Goal: Information Seeking & Learning: Learn about a topic

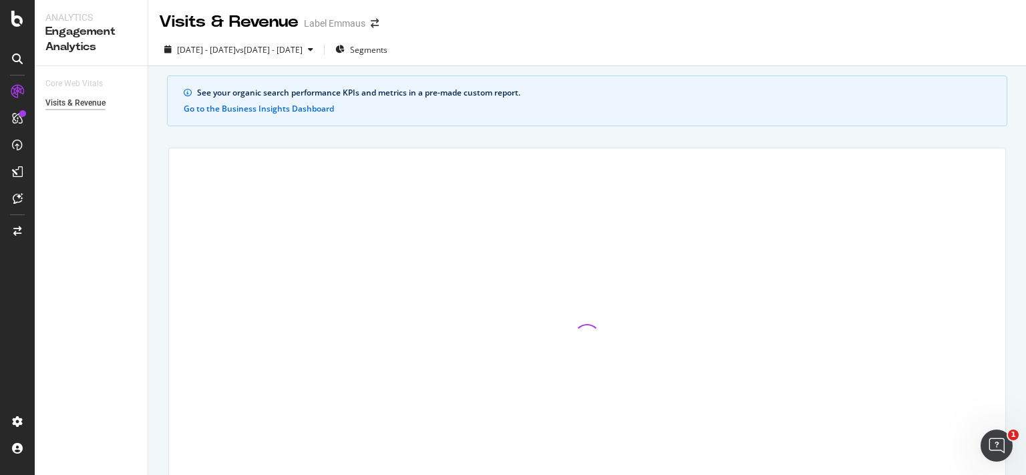
click at [18, 62] on icon at bounding box center [17, 58] width 11 height 11
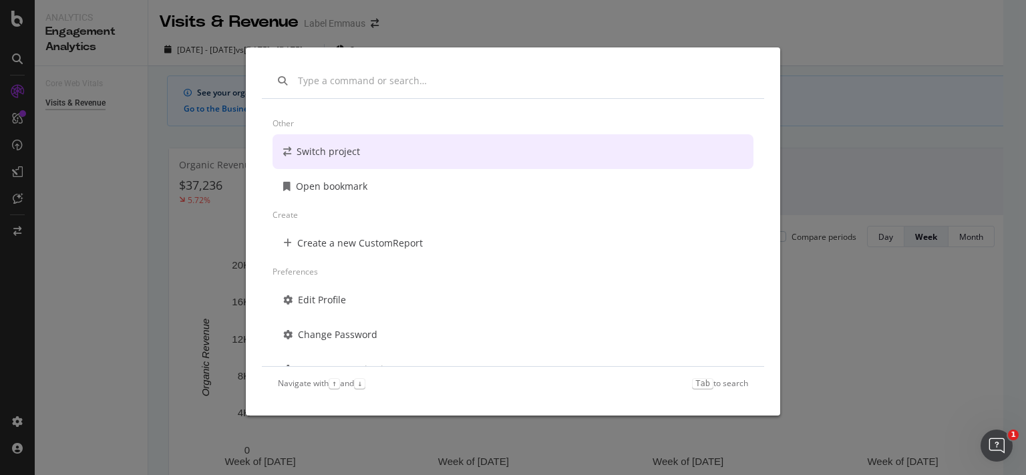
scroll to position [96, 0]
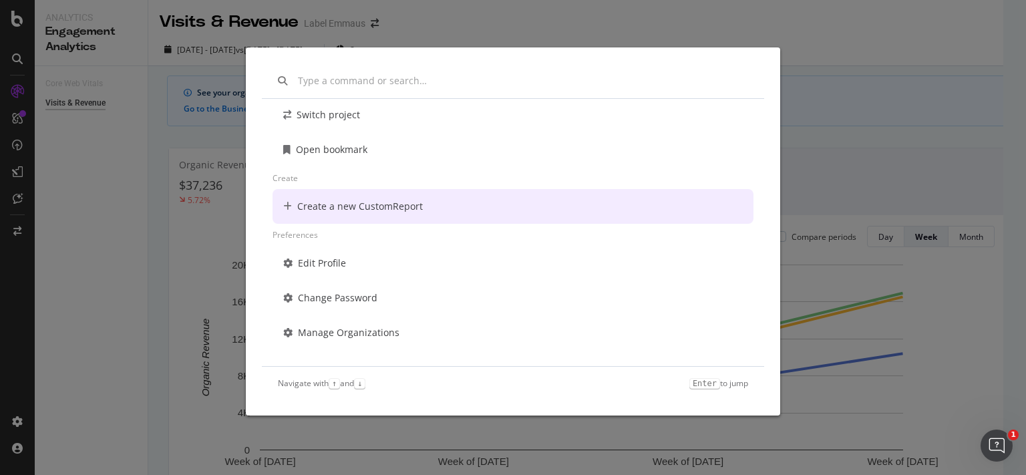
click at [122, 197] on div "Other Switch project Open bookmark Create Create a new CustomReport Preferences…" at bounding box center [513, 237] width 1026 height 475
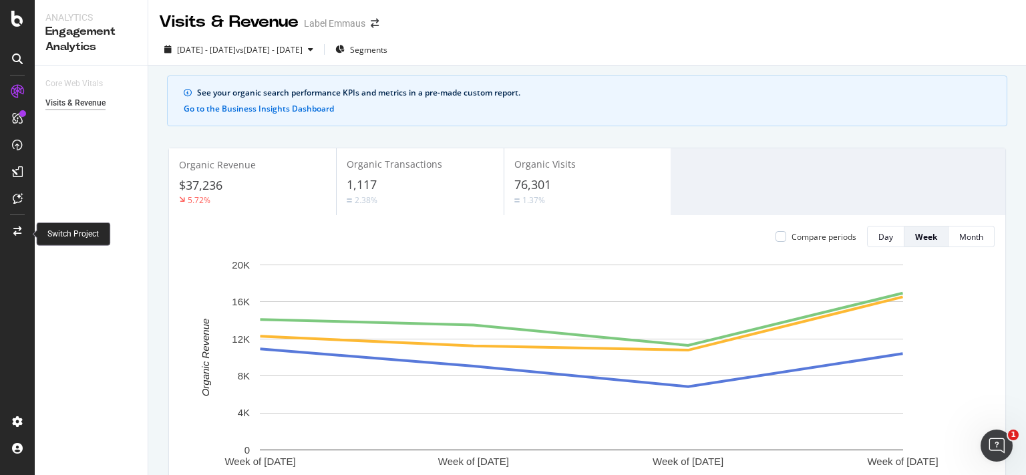
click at [15, 228] on icon at bounding box center [17, 230] width 8 height 9
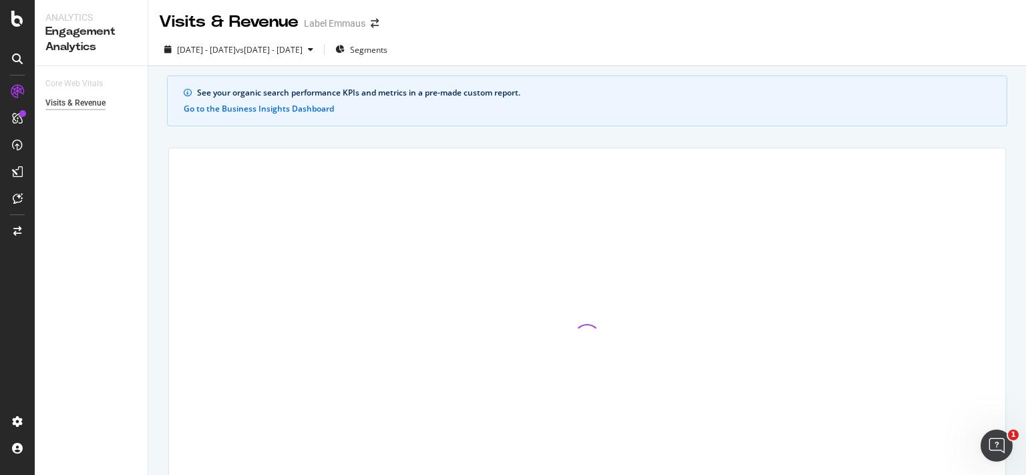
click at [63, 272] on div "Core Web Vitals Visits & Revenue" at bounding box center [91, 270] width 113 height 409
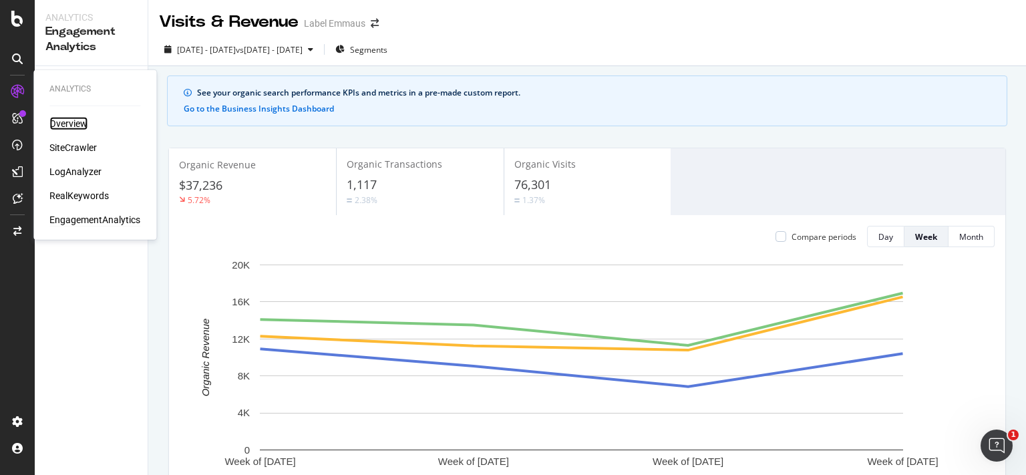
click at [62, 128] on div "Overview" at bounding box center [68, 123] width 38 height 13
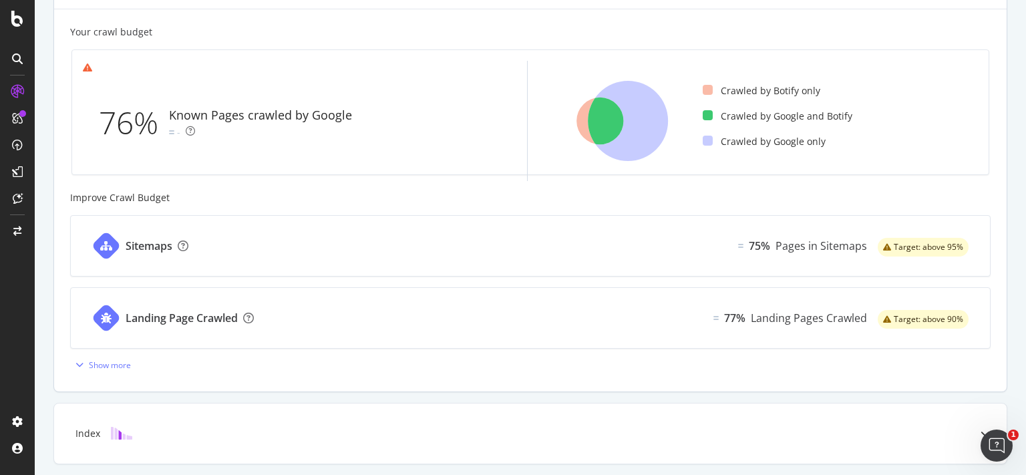
scroll to position [562, 0]
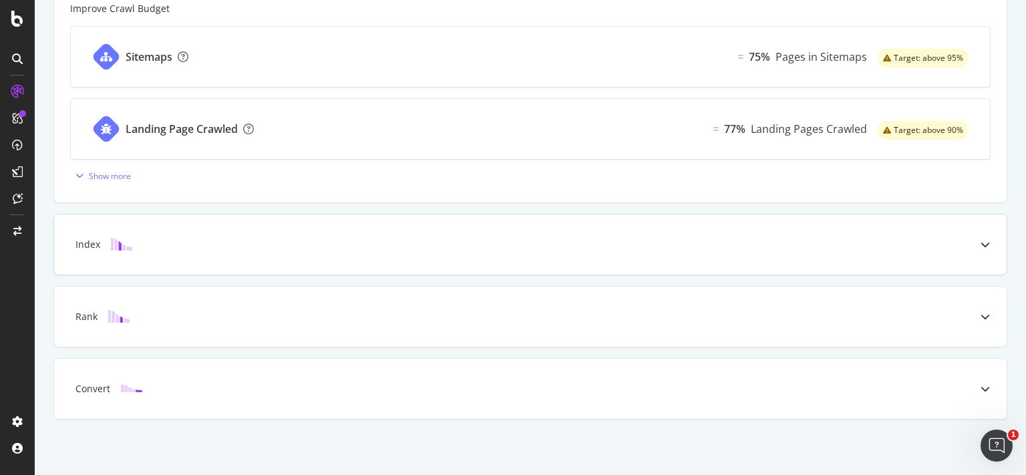
click at [107, 242] on div at bounding box center [121, 244] width 43 height 13
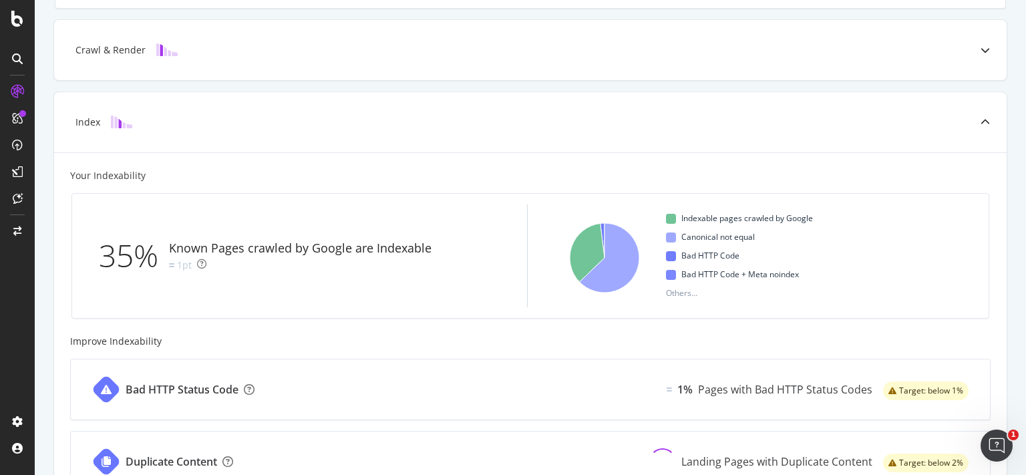
scroll to position [301, 0]
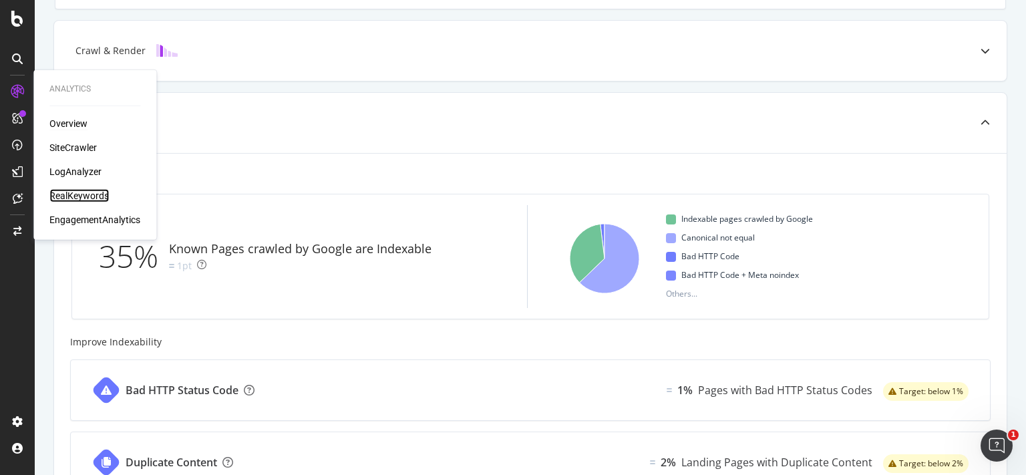
click at [71, 196] on div "RealKeywords" at bounding box center [78, 195] width 59 height 13
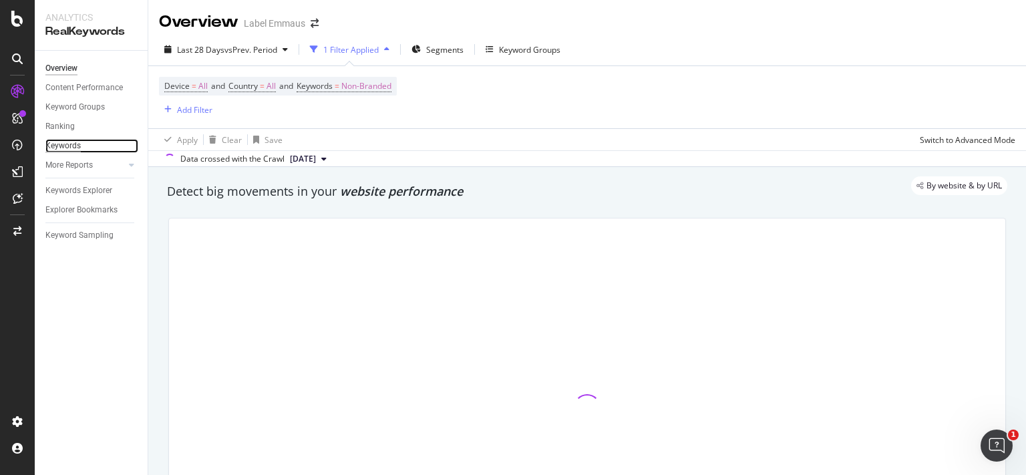
click at [67, 148] on div "Keywords" at bounding box center [62, 146] width 35 height 14
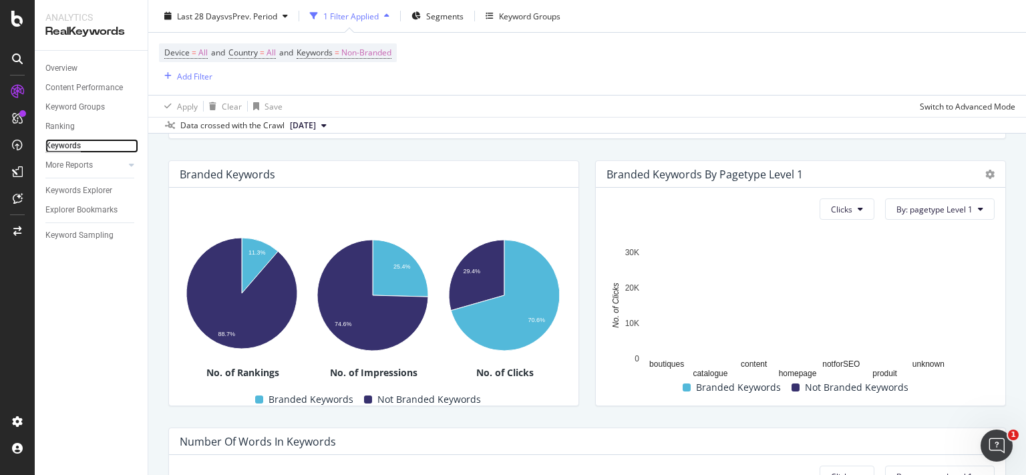
scroll to position [458, 0]
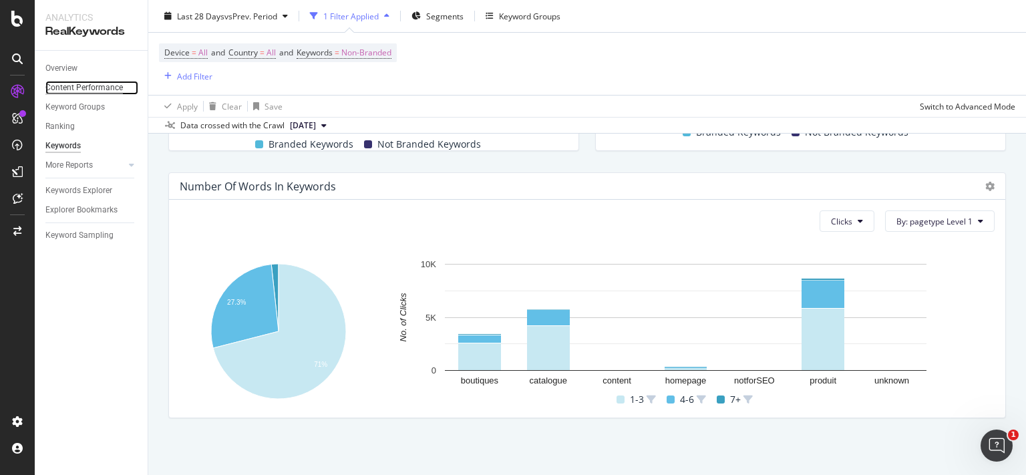
click at [81, 89] on div "Content Performance" at bounding box center [83, 88] width 77 height 14
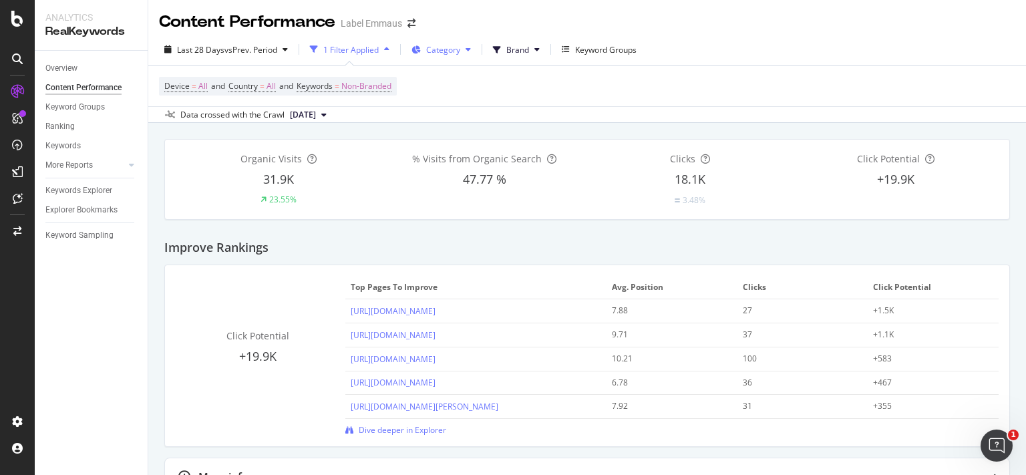
click at [442, 47] on span "Category" at bounding box center [443, 49] width 34 height 11
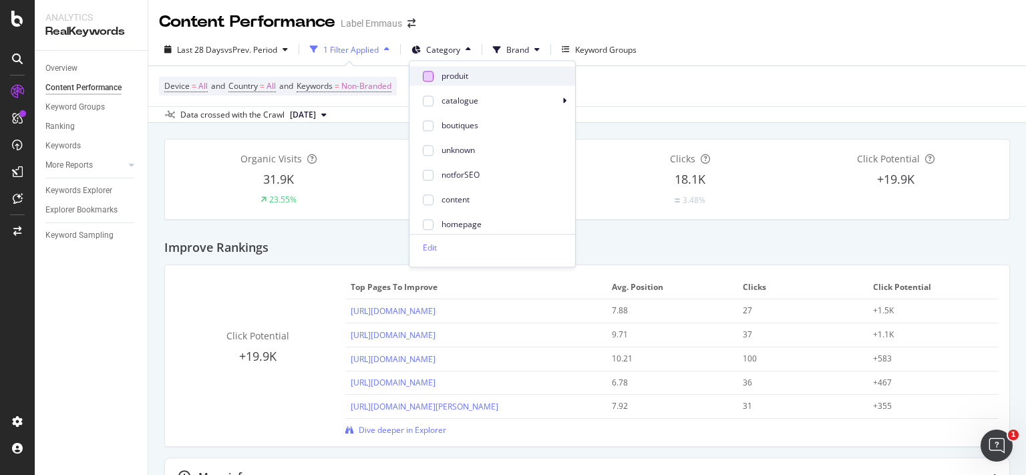
click at [429, 73] on div at bounding box center [428, 76] width 11 height 11
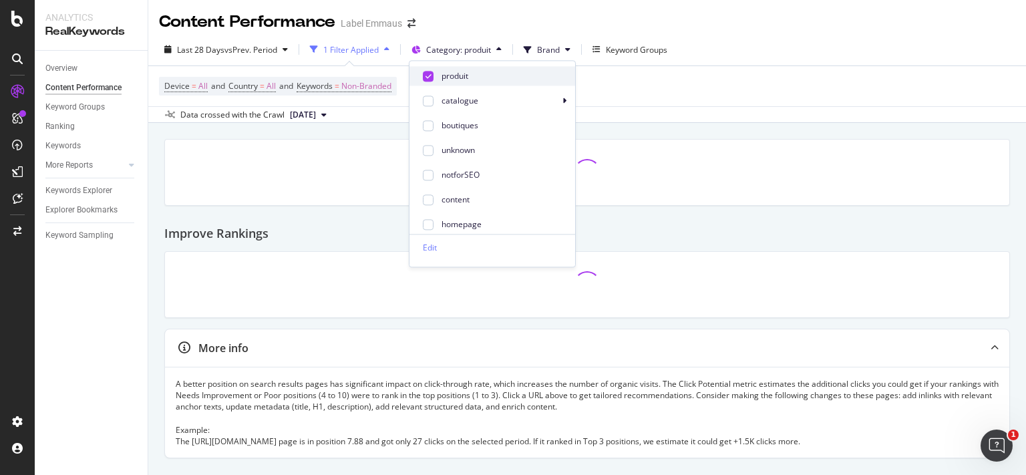
click at [429, 73] on icon at bounding box center [428, 76] width 6 height 7
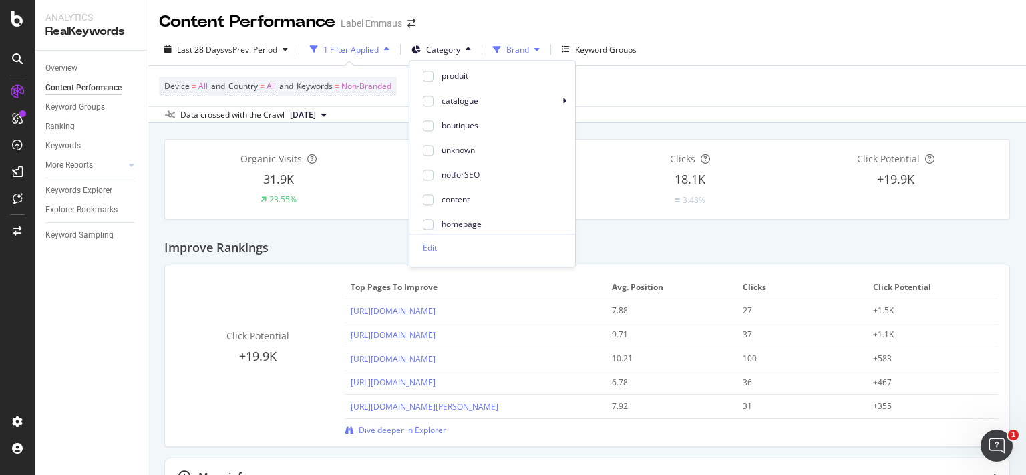
click at [529, 48] on span "Brand" at bounding box center [517, 49] width 23 height 11
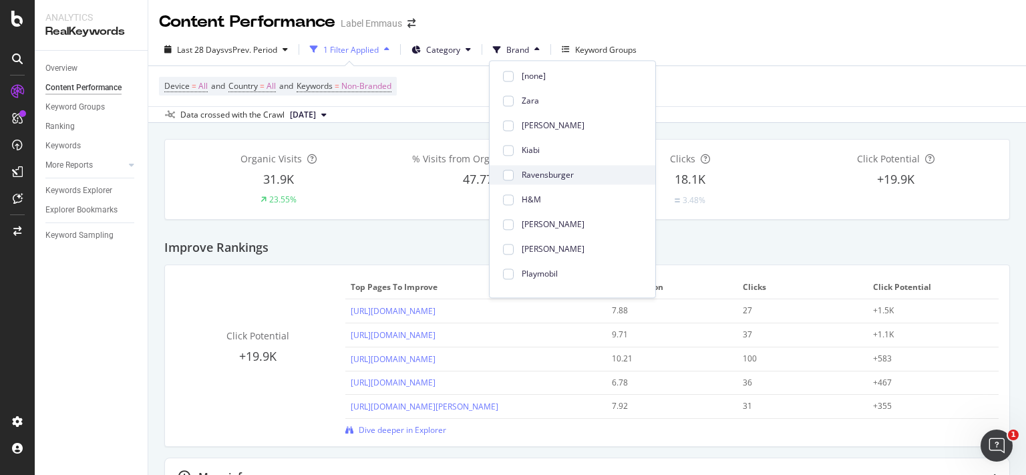
scroll to position [139, 0]
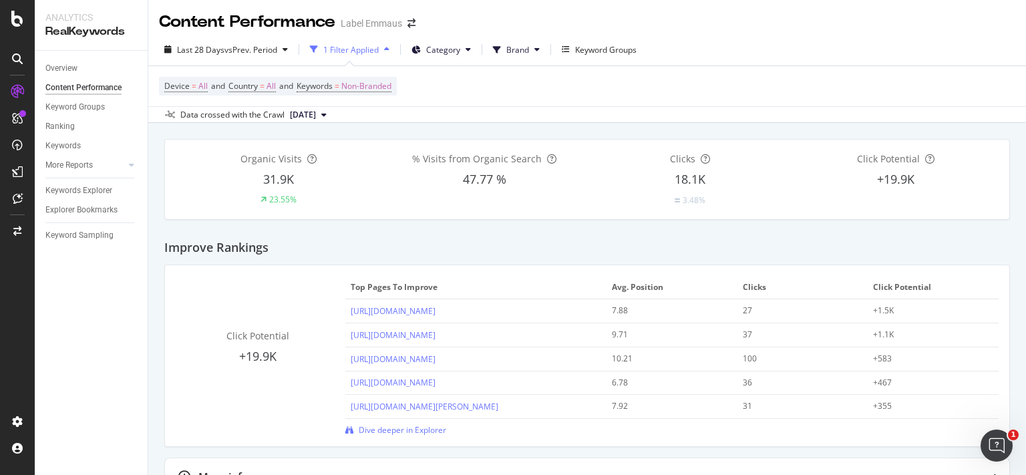
click at [741, 35] on div "Last 28 Days vs Prev. Period 1 Filter Applied Category Brand Keyword Groups Dev…" at bounding box center [587, 77] width 878 height 89
click at [604, 48] on div "Keyword Groups" at bounding box center [605, 49] width 61 height 11
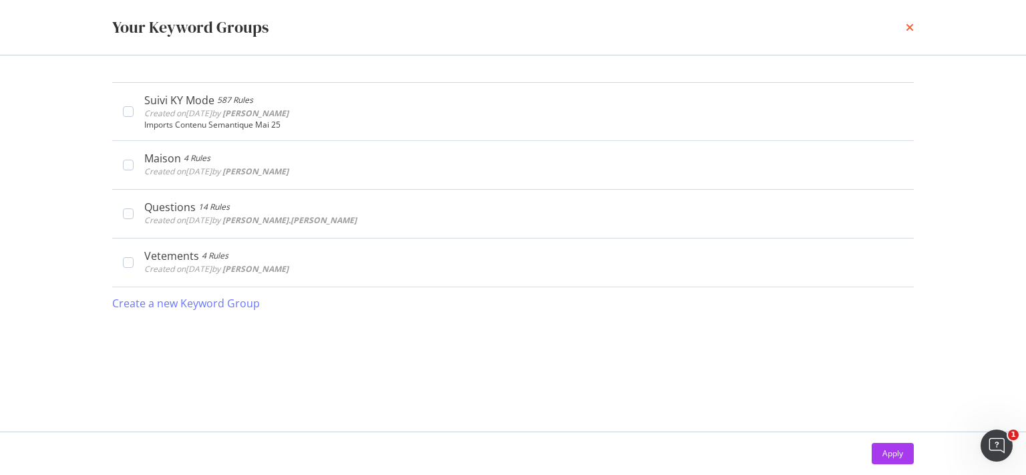
click at [907, 29] on icon "times" at bounding box center [910, 27] width 8 height 11
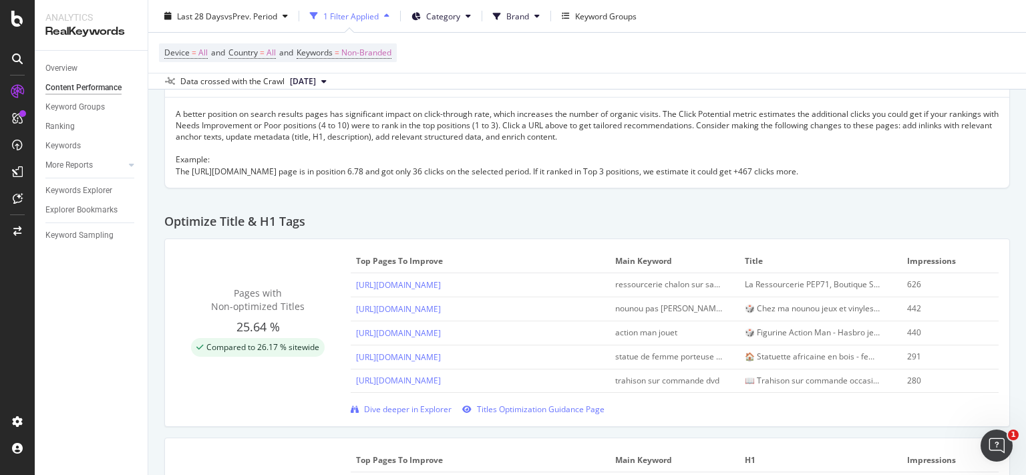
scroll to position [423, 0]
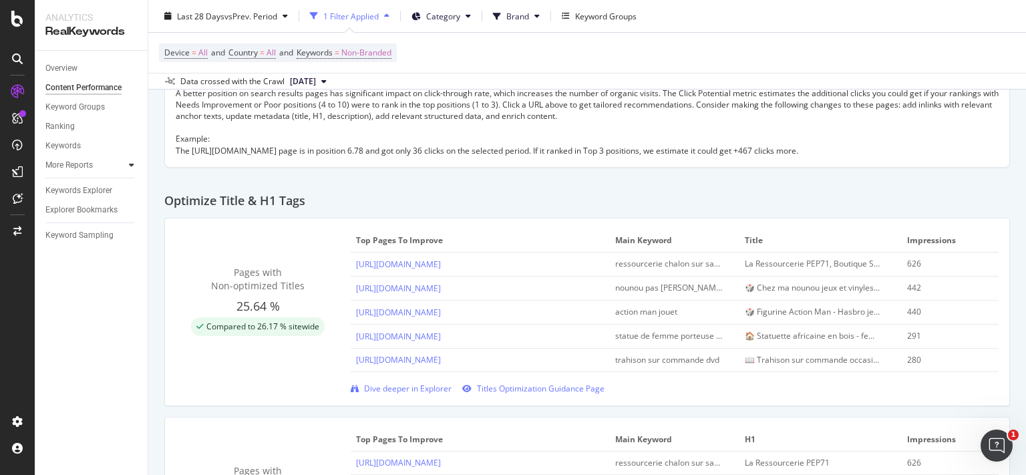
click at [133, 167] on icon at bounding box center [131, 165] width 5 height 8
click at [65, 218] on div "Content" at bounding box center [65, 223] width 29 height 14
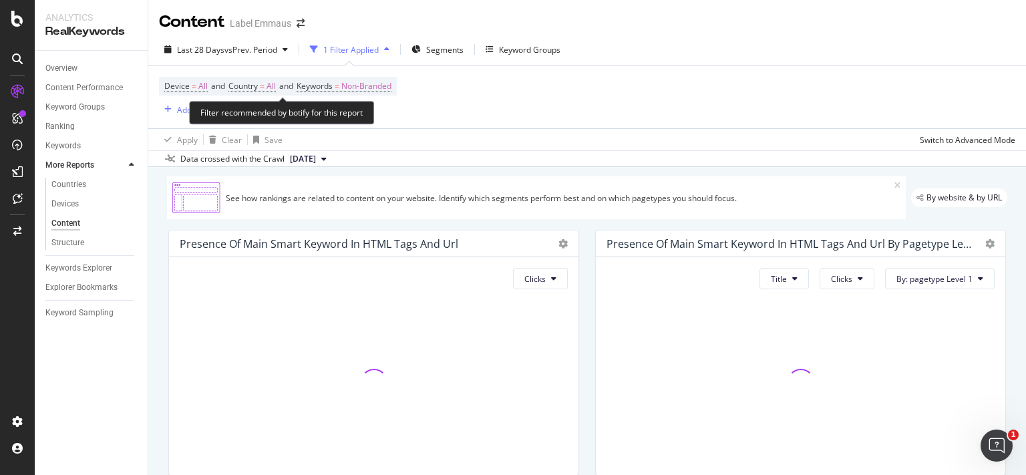
click at [293, 85] on span "and" at bounding box center [286, 85] width 14 height 11
click at [373, 49] on div "1 Filter Applied" at bounding box center [350, 49] width 55 height 11
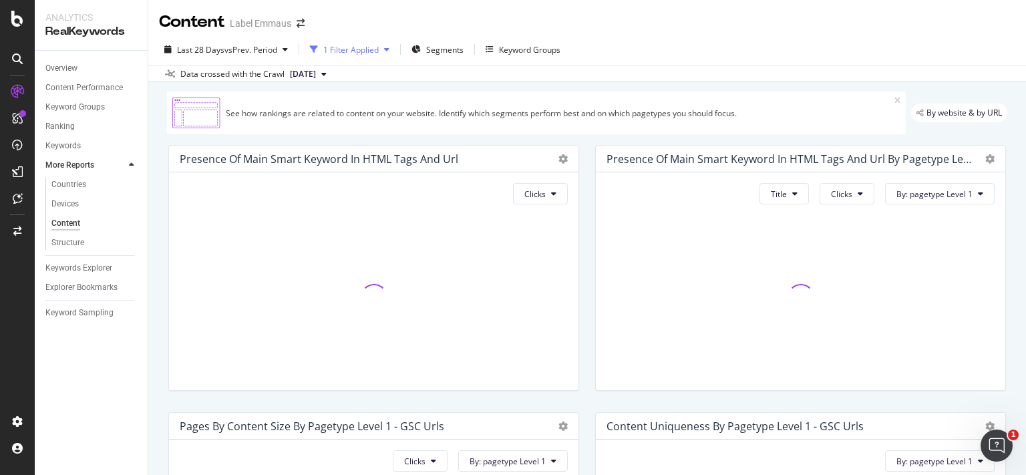
click at [354, 55] on div "1 Filter Applied" at bounding box center [350, 49] width 90 height 20
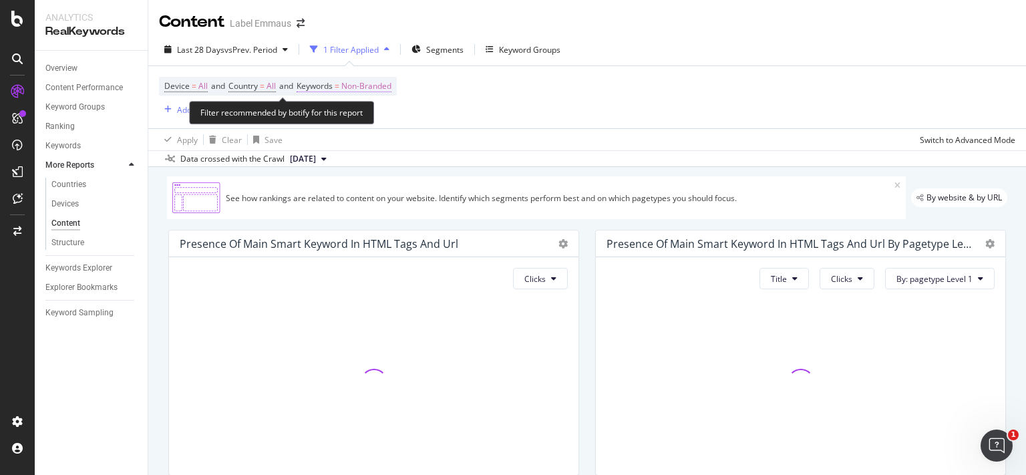
click at [319, 85] on span "Keywords" at bounding box center [315, 85] width 36 height 11
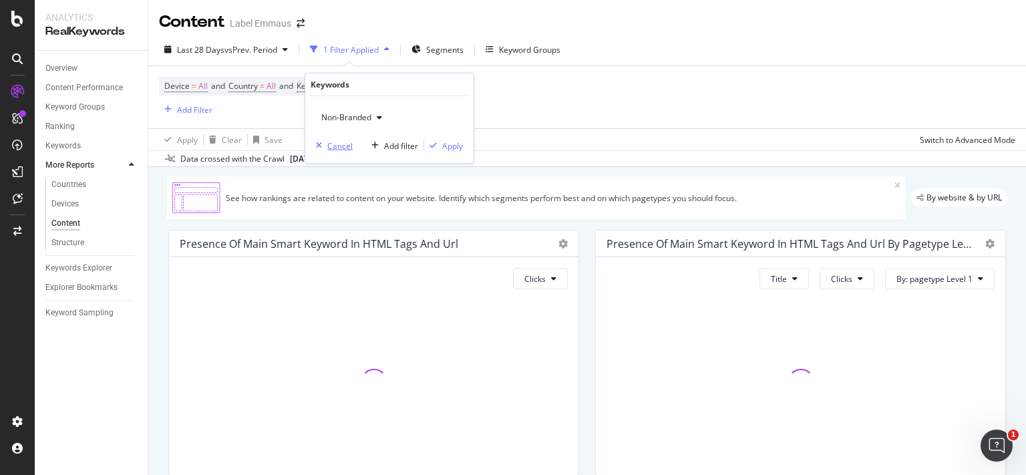
click at [335, 147] on div "Cancel" at bounding box center [339, 145] width 25 height 11
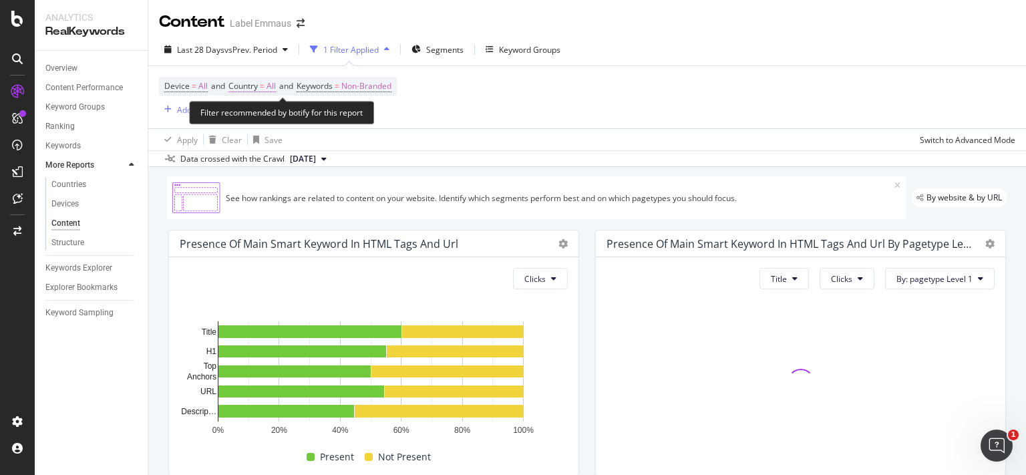
click at [252, 84] on span "Country" at bounding box center [242, 85] width 29 height 11
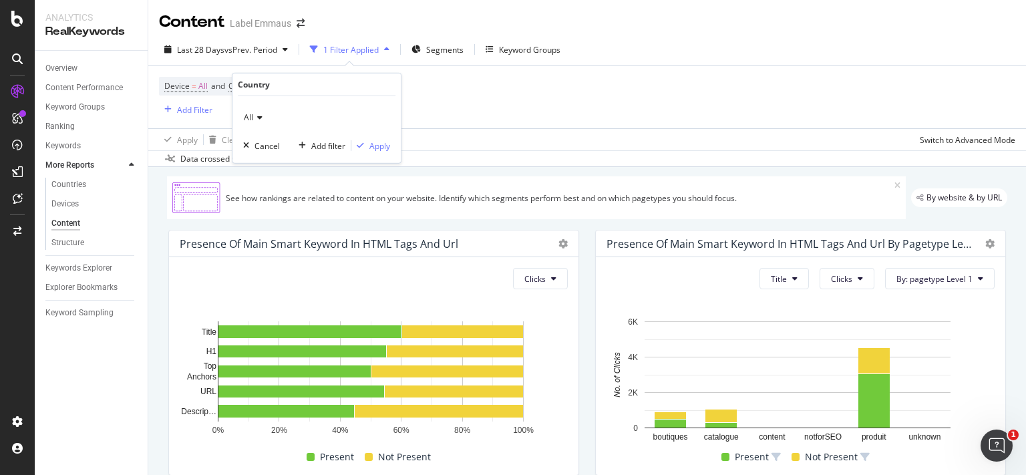
click at [257, 116] on icon at bounding box center [257, 118] width 9 height 8
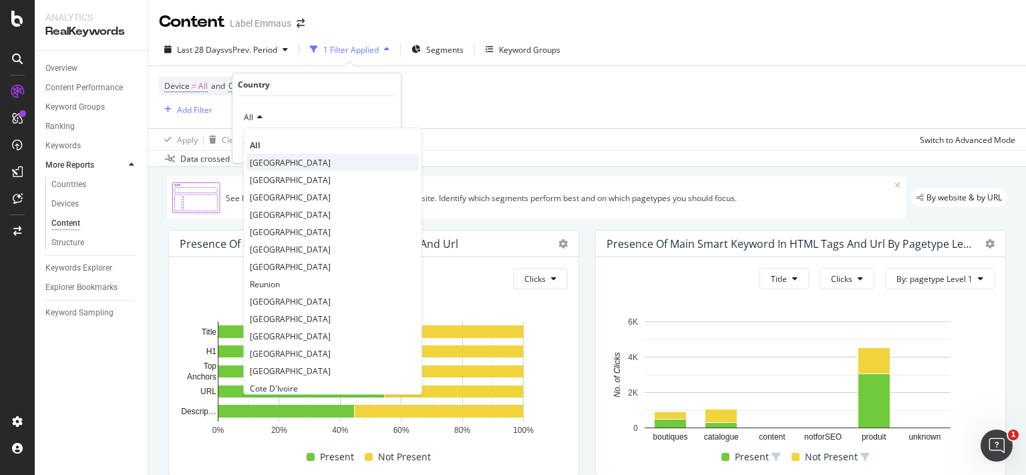
click at [271, 160] on span "France" at bounding box center [290, 161] width 81 height 11
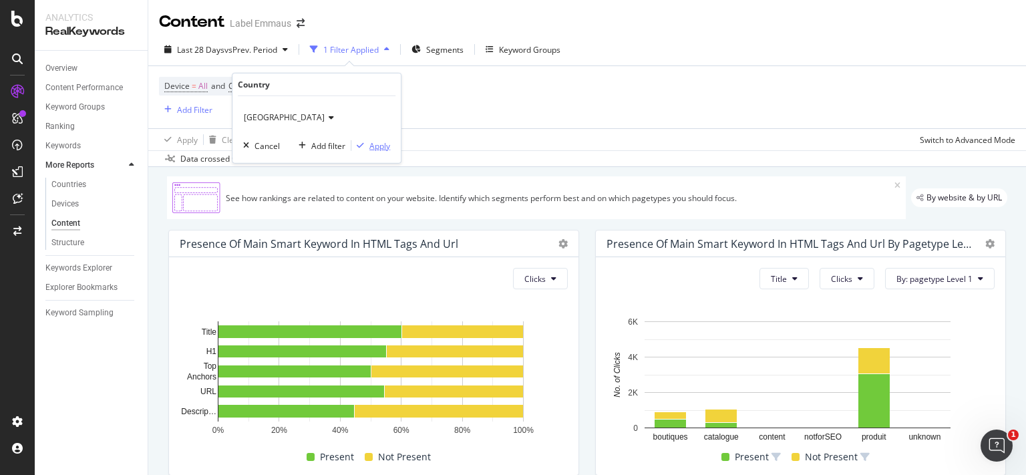
click at [377, 144] on div "Apply" at bounding box center [379, 145] width 21 height 11
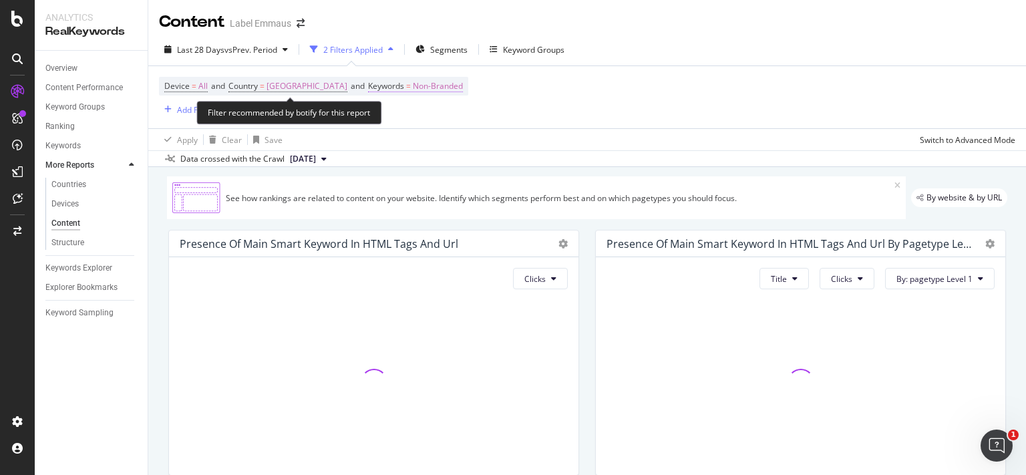
click at [368, 86] on span "Keywords" at bounding box center [386, 85] width 36 height 11
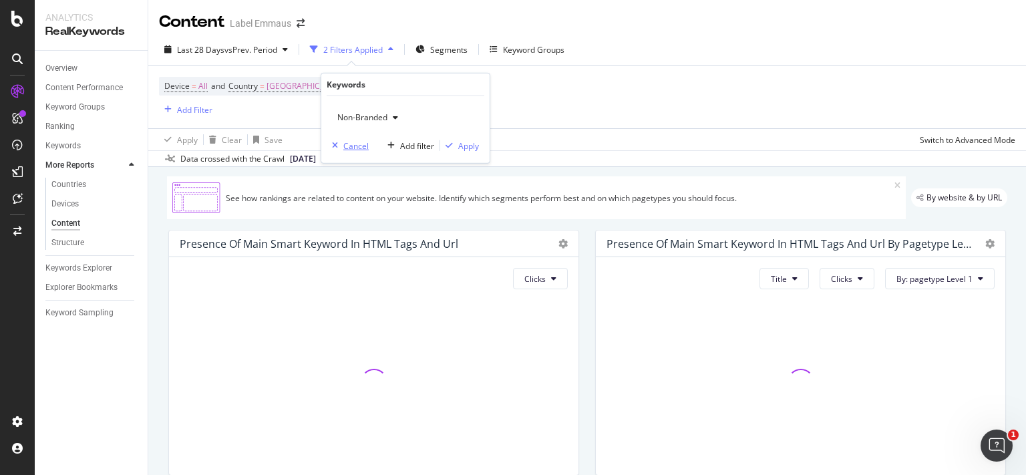
click at [353, 147] on div "Cancel" at bounding box center [355, 145] width 25 height 11
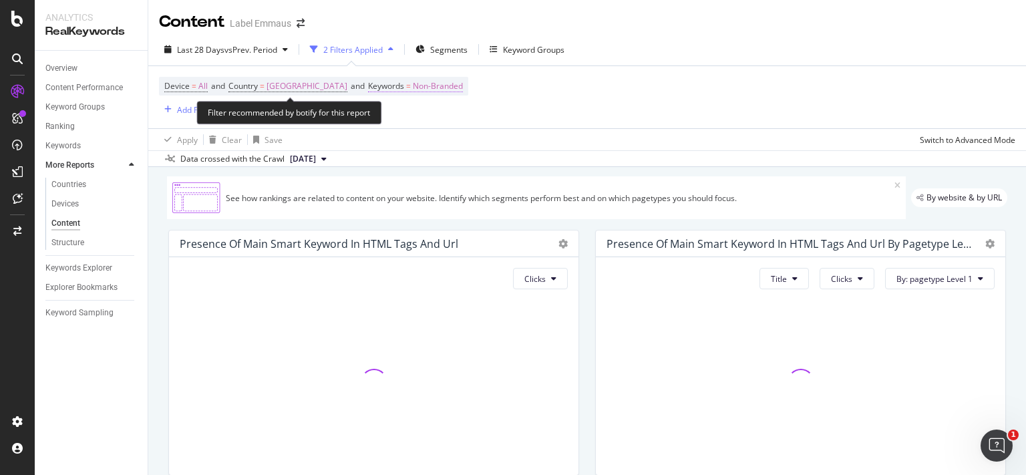
click at [368, 85] on span "Keywords" at bounding box center [386, 85] width 36 height 11
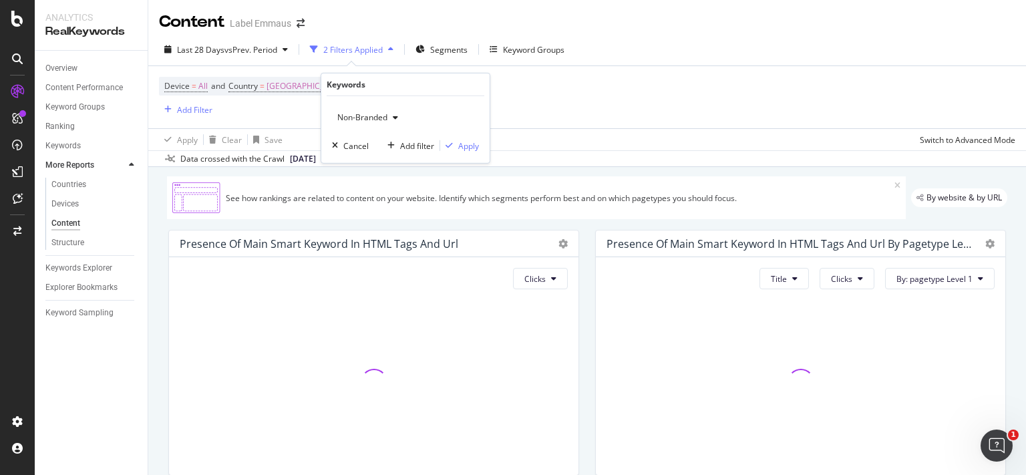
click at [397, 116] on icon "button" at bounding box center [395, 118] width 5 height 8
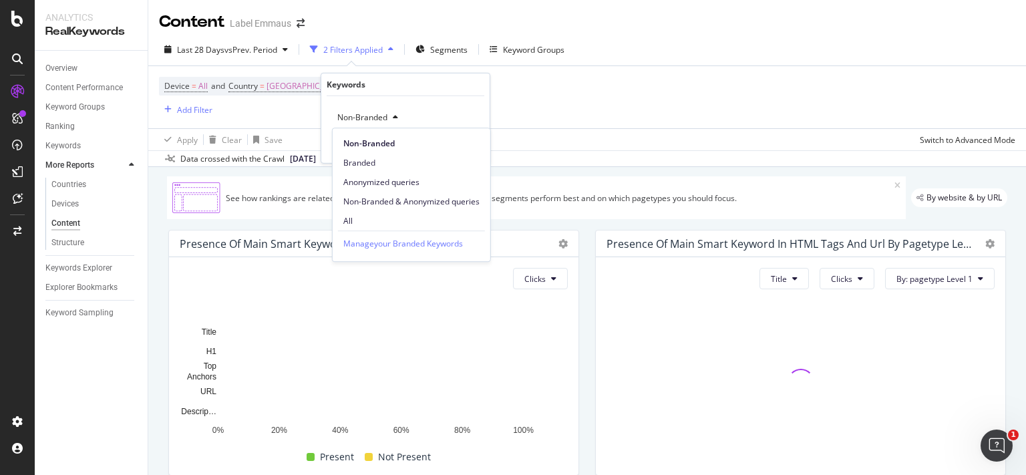
click at [536, 95] on div "Device = All and Country = France and Keywords = Non-Branded Add Filter" at bounding box center [587, 97] width 856 height 62
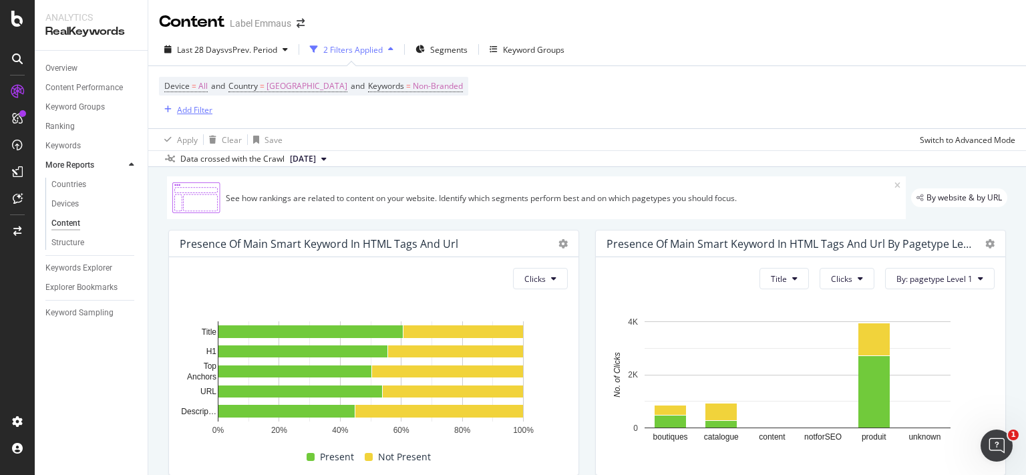
click at [195, 114] on div "Add Filter" at bounding box center [194, 109] width 35 height 11
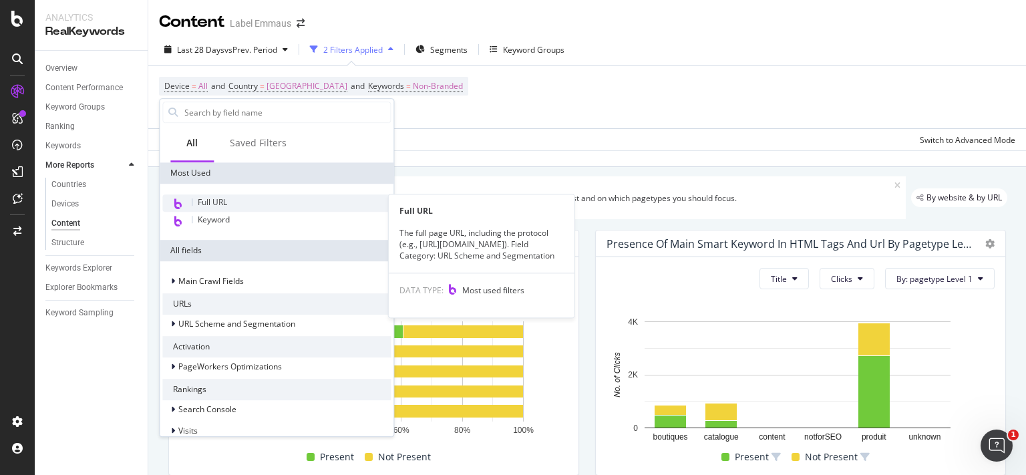
click at [228, 196] on div "Full URL" at bounding box center [276, 202] width 228 height 17
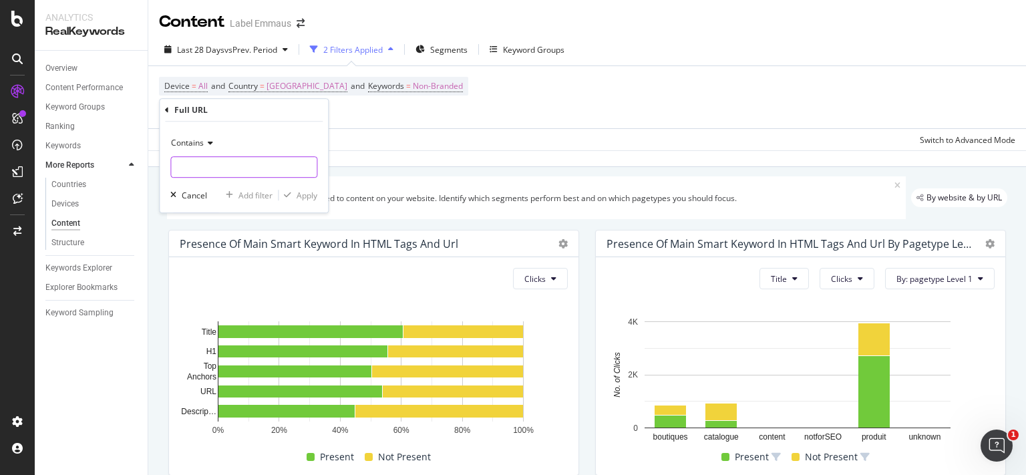
click at [237, 165] on input "text" at bounding box center [244, 166] width 146 height 21
paste input "https://www.label-emmaus.co/fr/9782757816455-des-vents-contraires/"
type input "https://www.label-emmaus.co/fr/9782757816455-des-vents-contraires/"
click at [313, 194] on div "Apply" at bounding box center [307, 195] width 21 height 11
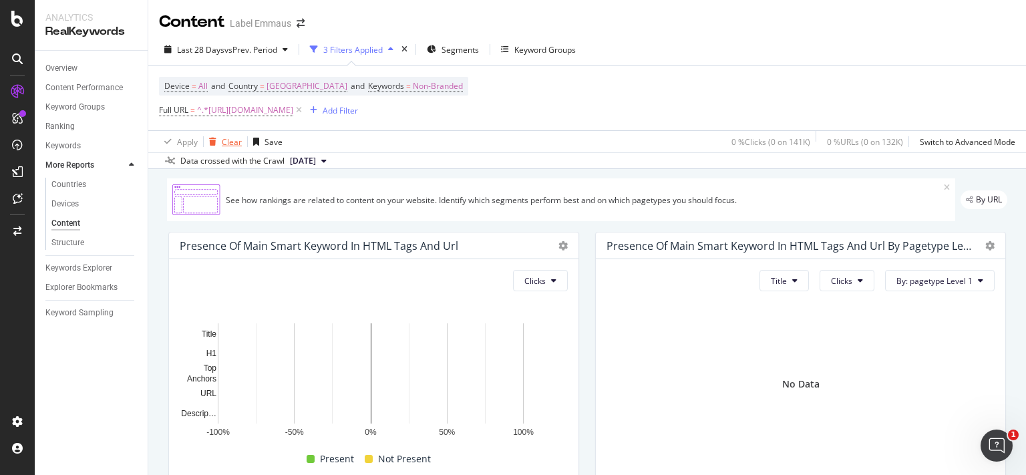
click at [220, 139] on div "button" at bounding box center [213, 142] width 18 height 8
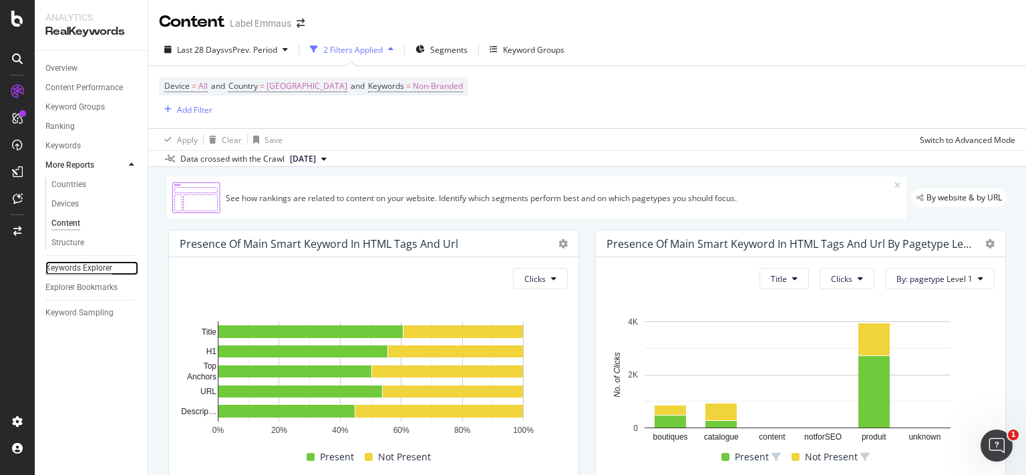
click at [70, 266] on div "Keywords Explorer" at bounding box center [78, 268] width 67 height 14
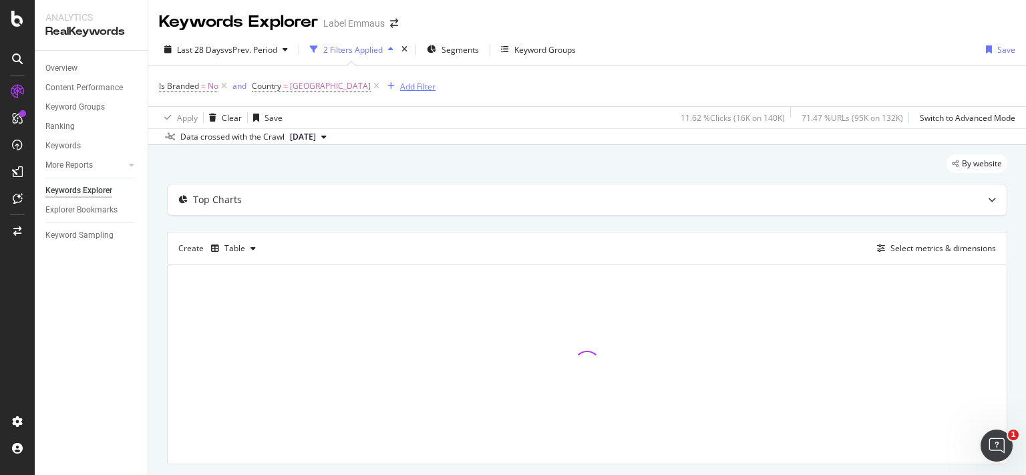
click at [400, 85] on div "Add Filter" at bounding box center [417, 86] width 35 height 11
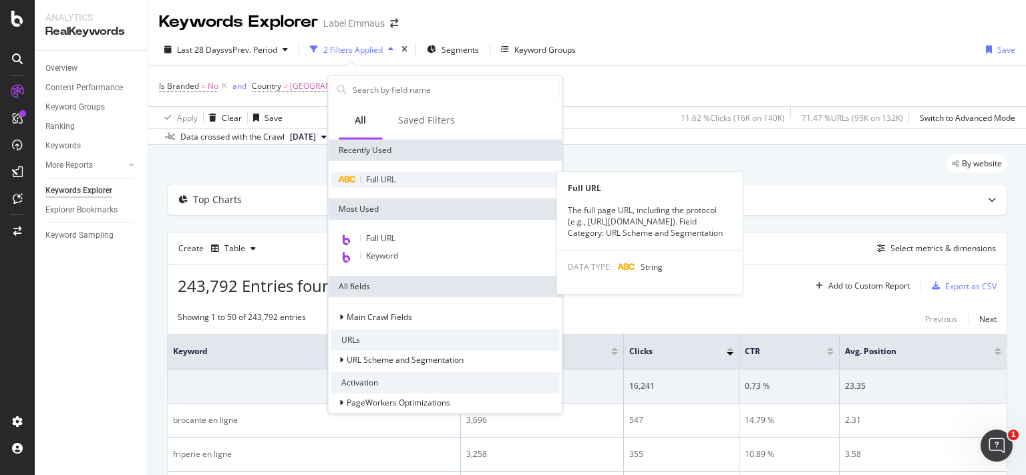
click at [414, 180] on div "Full URL" at bounding box center [445, 180] width 228 height 16
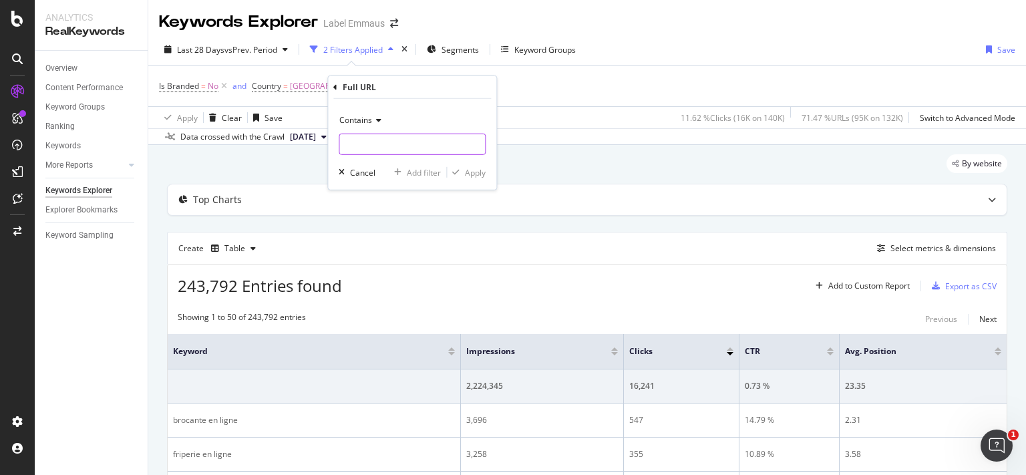
click at [399, 136] on input "text" at bounding box center [412, 144] width 146 height 21
paste input "Gant de base ball - Franklin - Bo Jackson"
type input "Gant de base ball - Franklin - Bo Jackson"
paste input "https://www.label-emmaus.co/fr/gant-de-base-ball-franklin-bo-jackson-104141866/"
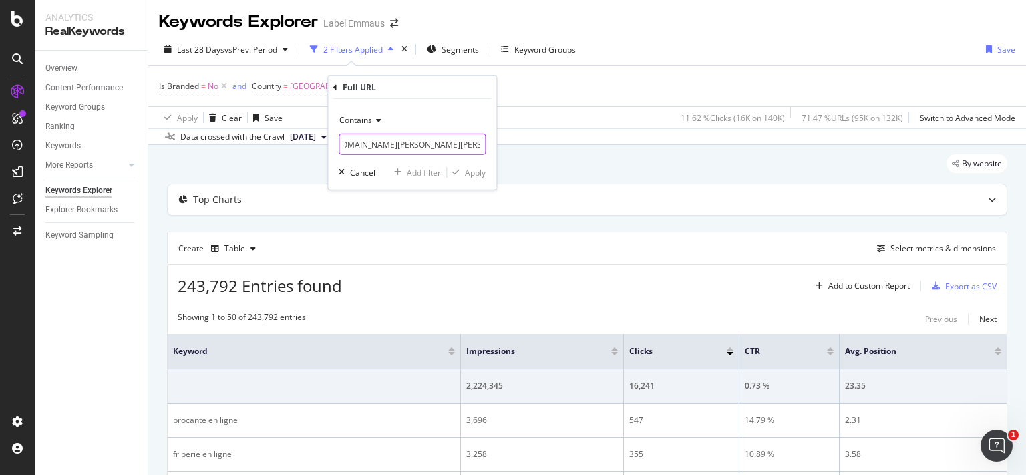
scroll to position [0, 192]
type input "https://www.label-emmaus.co/fr/gant-de-base-ball-franklin-bo-jackson-104141866/"
click at [463, 168] on div "Apply" at bounding box center [466, 172] width 39 height 12
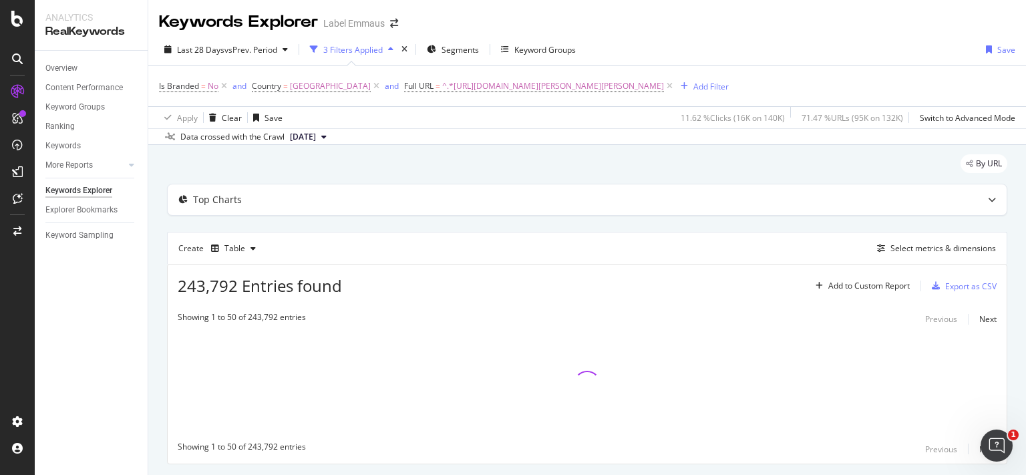
scroll to position [35, 0]
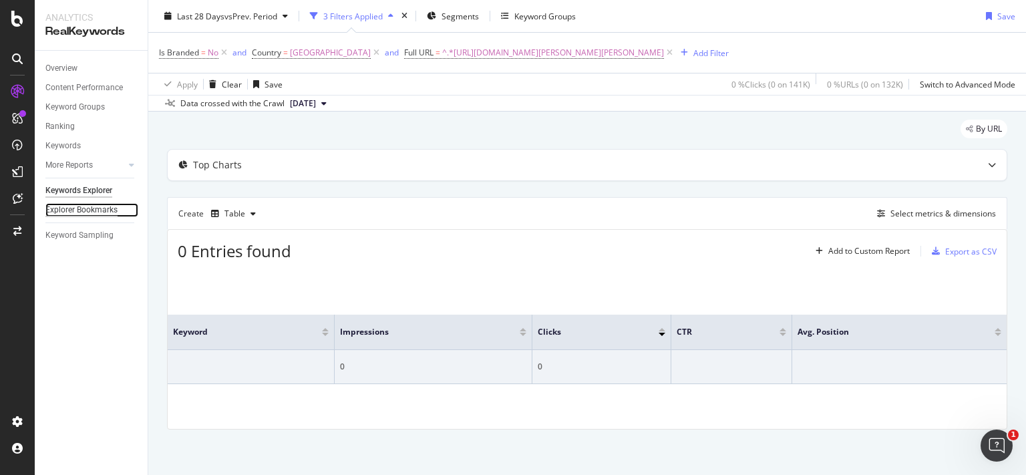
click at [95, 209] on div "Explorer Bookmarks" at bounding box center [81, 210] width 72 height 14
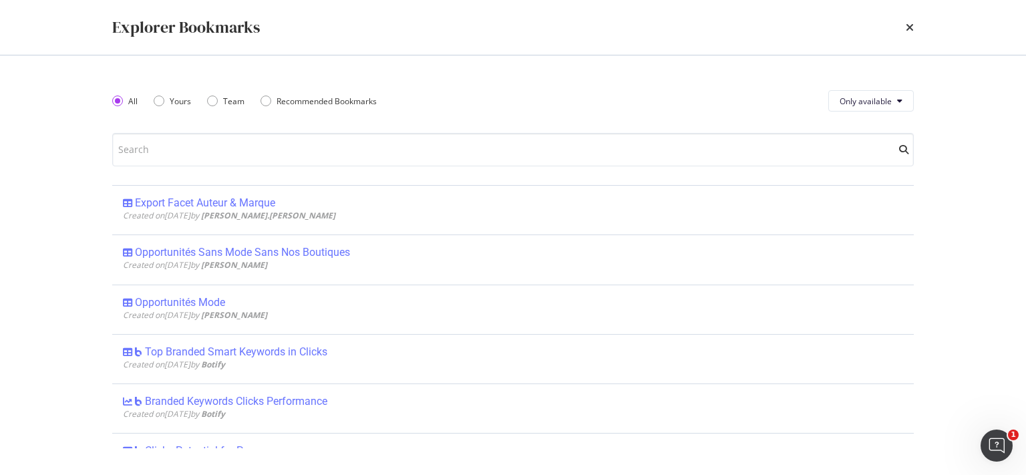
click at [908, 21] on div "times" at bounding box center [910, 27] width 8 height 23
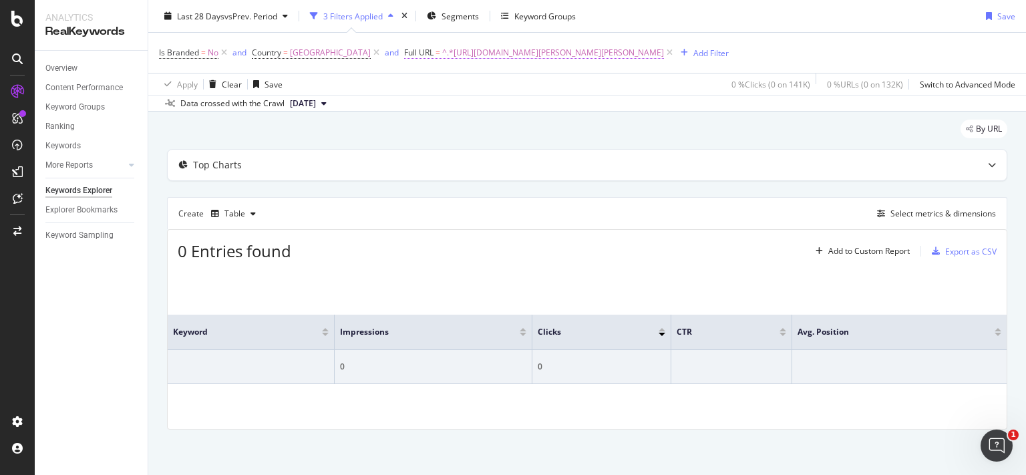
click at [663, 54] on span "^.*https://www.label-emmaus.co/fr/gant-de-base-ball-franklin-bo-jackson-1041418…" at bounding box center [553, 52] width 222 height 19
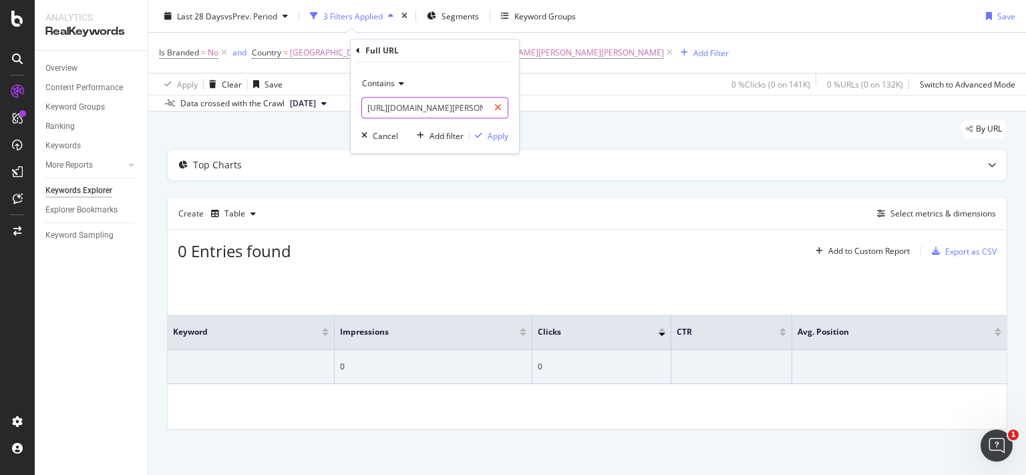
click at [500, 108] on icon at bounding box center [497, 108] width 7 height 9
click at [369, 137] on div "button" at bounding box center [364, 136] width 17 height 8
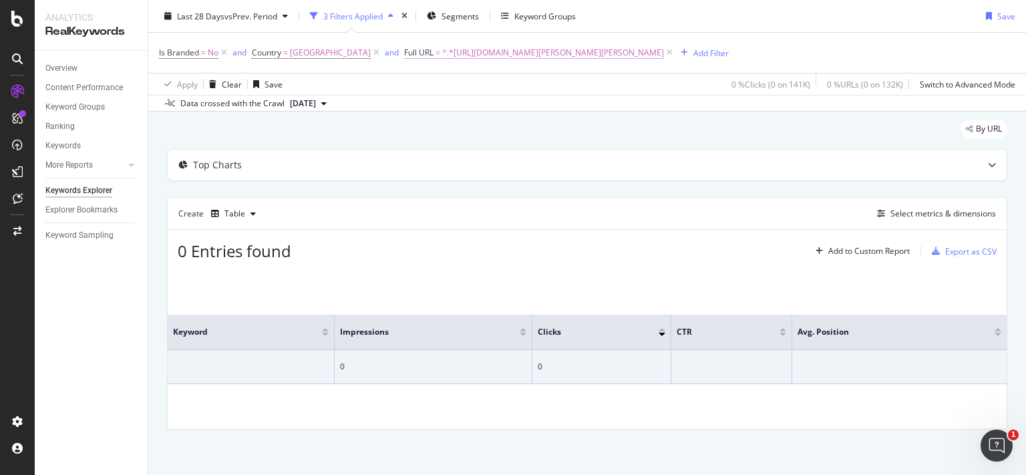
click at [404, 56] on span "Full URL" at bounding box center [418, 52] width 29 height 11
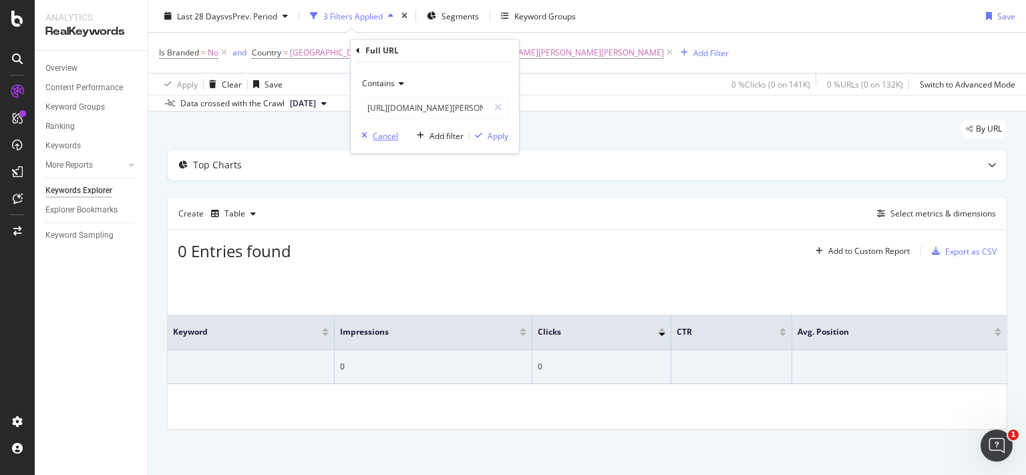
click at [375, 133] on div "Cancel" at bounding box center [385, 135] width 25 height 11
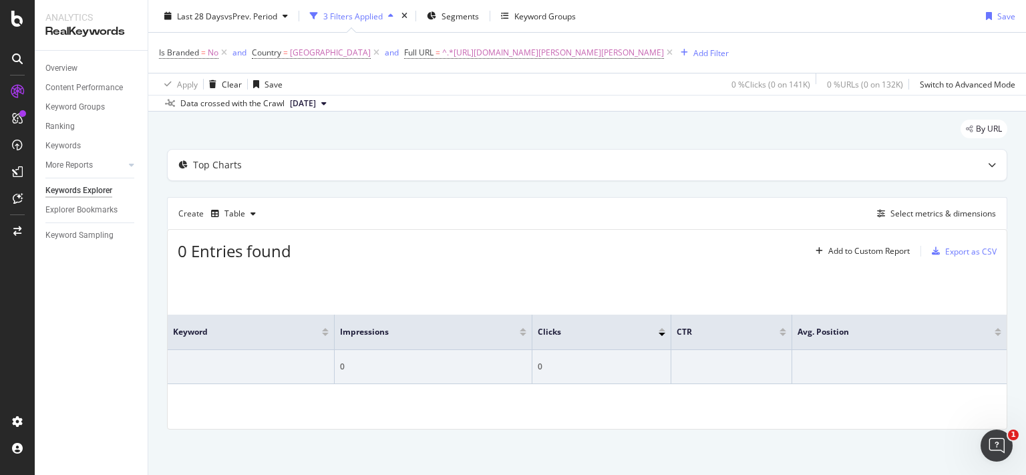
click at [329, 11] on div "3 Filters Applied" at bounding box center [352, 15] width 59 height 11
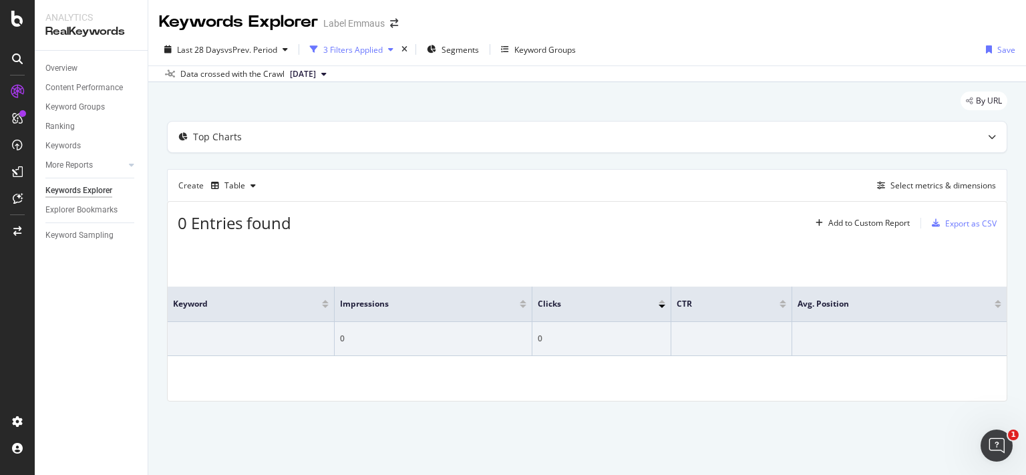
scroll to position [0, 0]
click at [365, 49] on div "3 Filters Applied" at bounding box center [352, 49] width 59 height 11
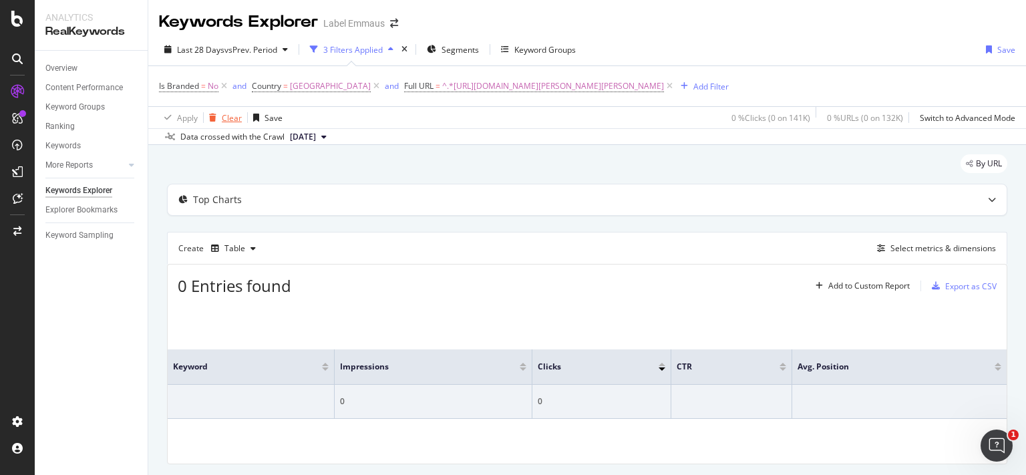
click at [232, 110] on div "Clear" at bounding box center [223, 118] width 38 height 20
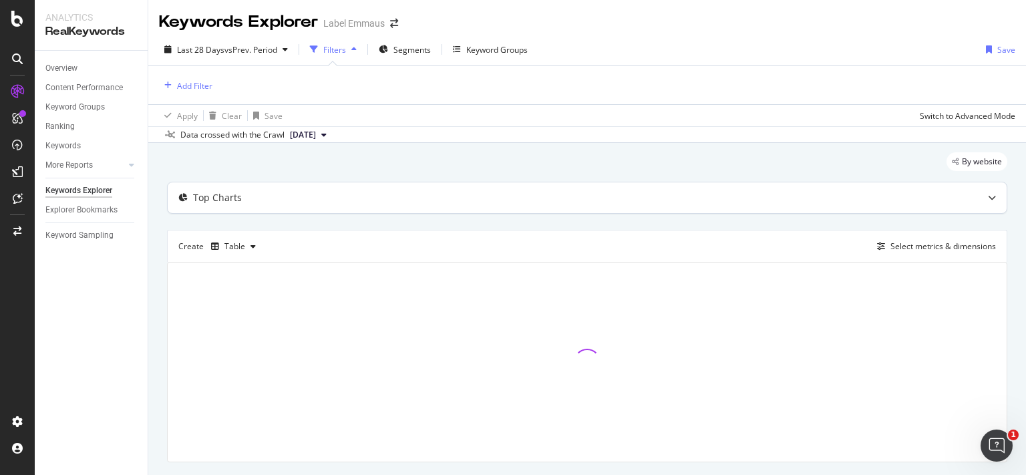
scroll to position [33, 0]
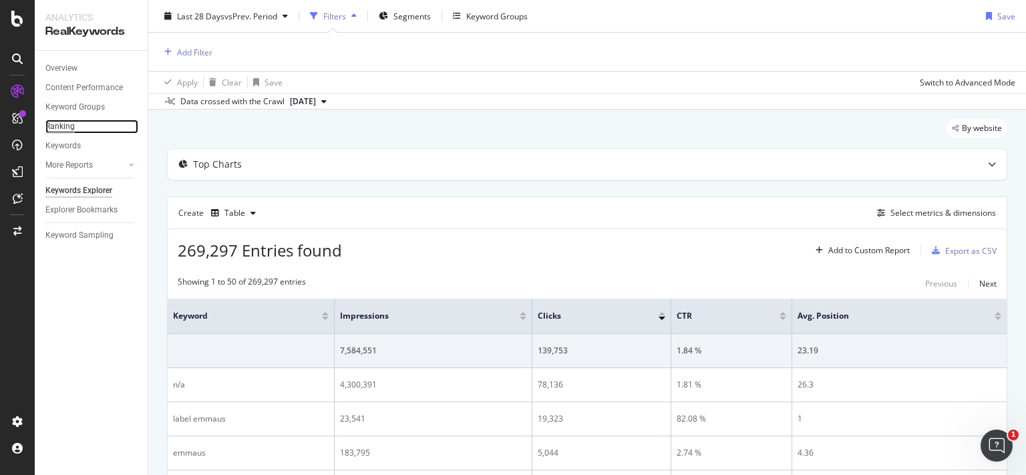
click at [67, 125] on div "Ranking" at bounding box center [59, 127] width 29 height 14
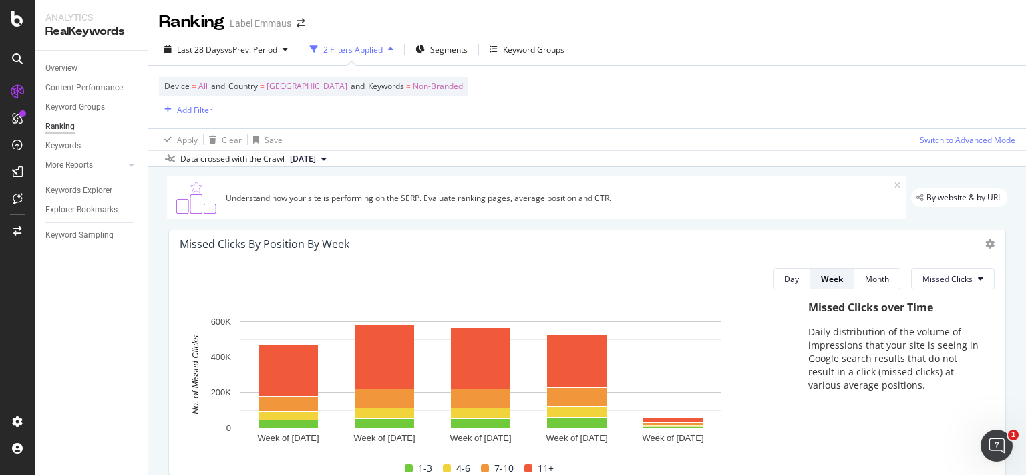
click at [946, 140] on div "Switch to Advanced Mode" at bounding box center [967, 139] width 95 height 11
click at [946, 140] on div "Switch back to Simple mode" at bounding box center [964, 139] width 104 height 11
click at [946, 140] on div "Switch to Advanced Mode" at bounding box center [967, 139] width 95 height 11
click at [946, 140] on div "Switch back to Simple mode" at bounding box center [964, 139] width 104 height 11
click at [894, 182] on icon at bounding box center [897, 186] width 6 height 8
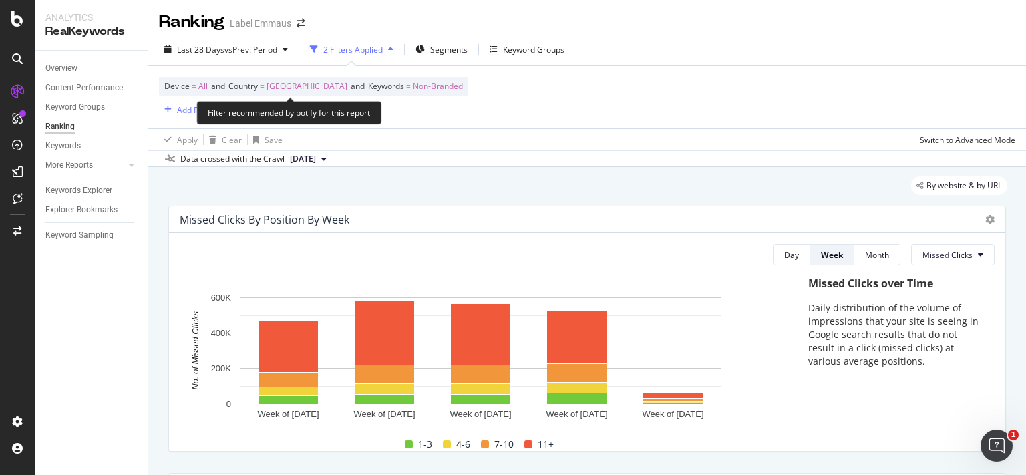
click at [368, 85] on span "Keywords" at bounding box center [386, 85] width 36 height 11
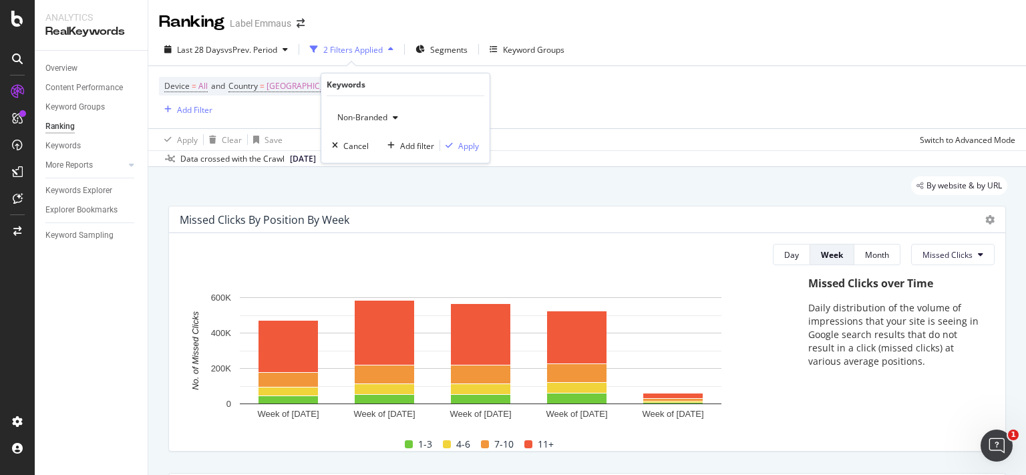
click at [377, 119] on span "Non-Branded" at bounding box center [359, 117] width 55 height 11
click at [443, 108] on div "Non-Branded" at bounding box center [405, 117] width 147 height 21
click at [413, 142] on div "Add filter" at bounding box center [417, 145] width 34 height 11
click at [176, 110] on div "button" at bounding box center [168, 110] width 18 height 8
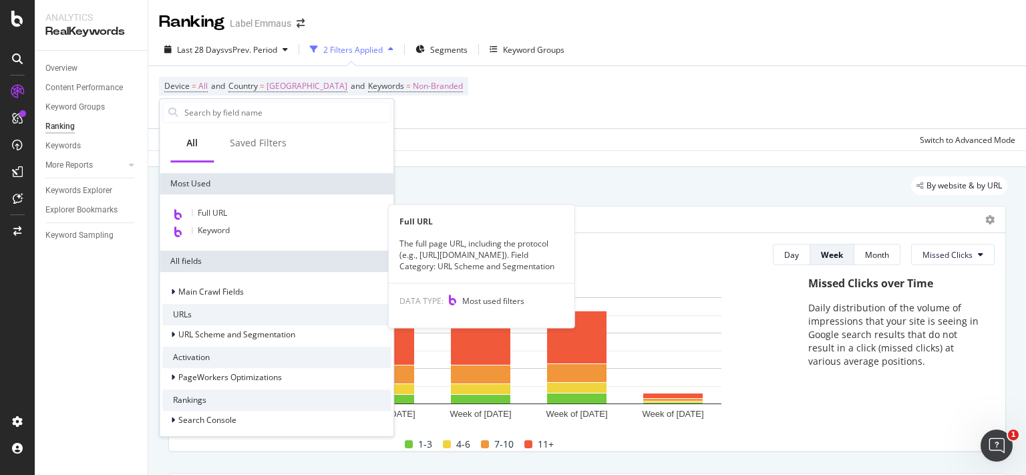
scroll to position [80, 0]
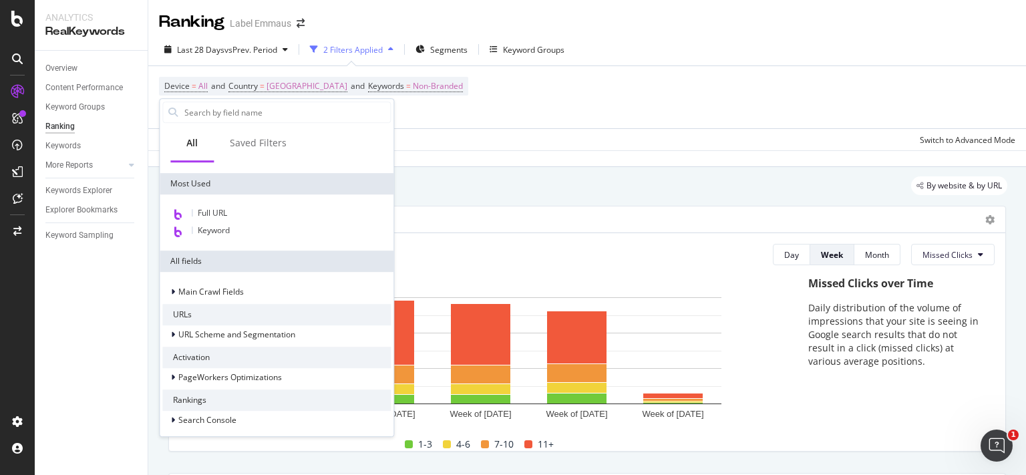
click at [293, 211] on div "Full URL" at bounding box center [276, 213] width 228 height 17
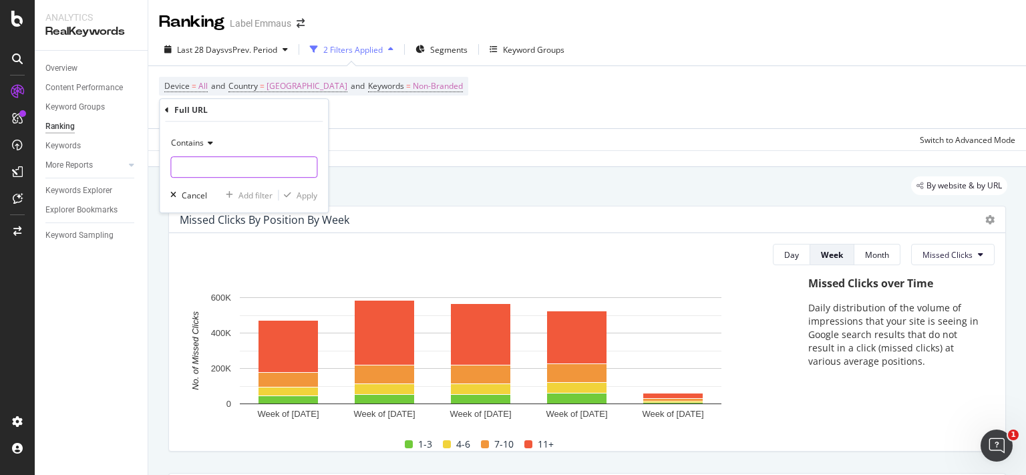
click at [236, 160] on input "text" at bounding box center [244, 166] width 146 height 21
paste input "https://www.label-emmaus.co/fr/gant-de-base-ball-franklin-bo-jackson-104141866/"
type input "https://www.label-emmaus.co/fr/gant-de-base-ball-franklin-bo-jackson-104141866/"
click at [214, 138] on div "Contains" at bounding box center [243, 142] width 147 height 21
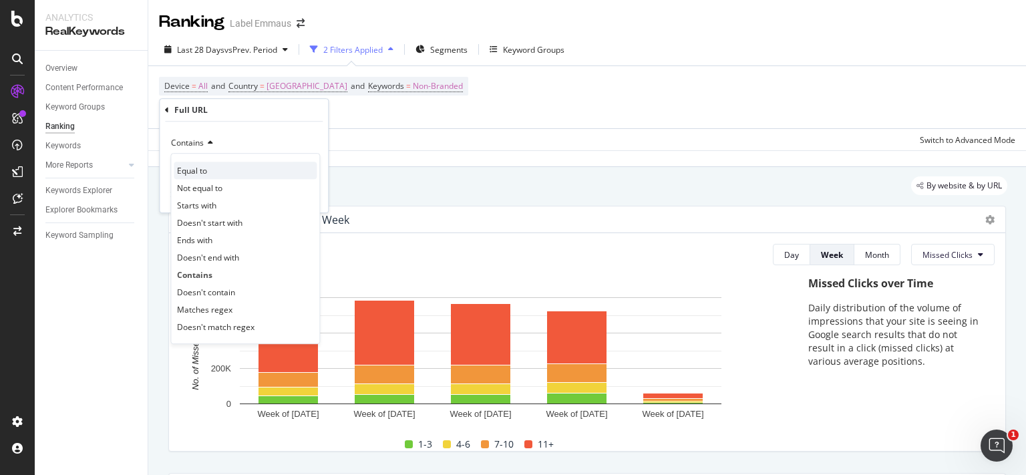
click at [198, 171] on span "Equal to" at bounding box center [192, 170] width 30 height 11
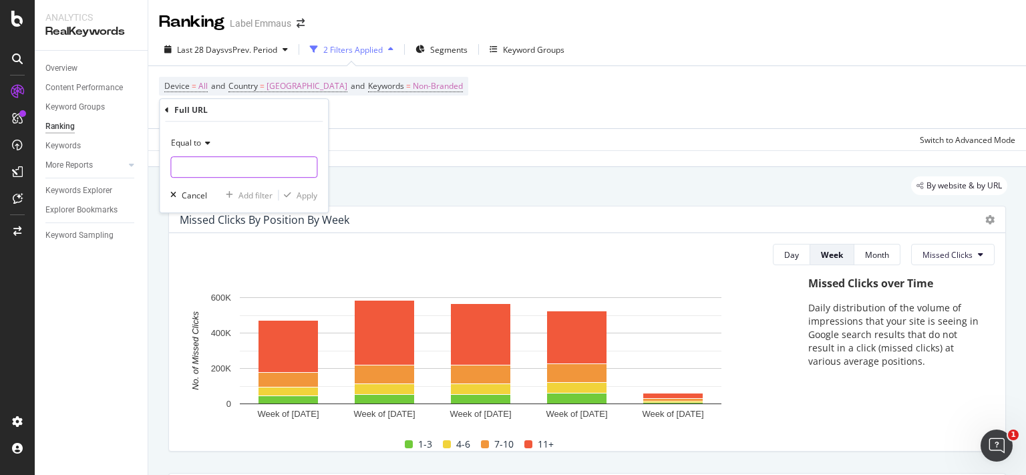
click at [239, 167] on input "text" at bounding box center [244, 166] width 146 height 21
paste input "https://www.label-emmaus.co/fr/gant-de-base-ball-franklin-bo-jackson-104141866/"
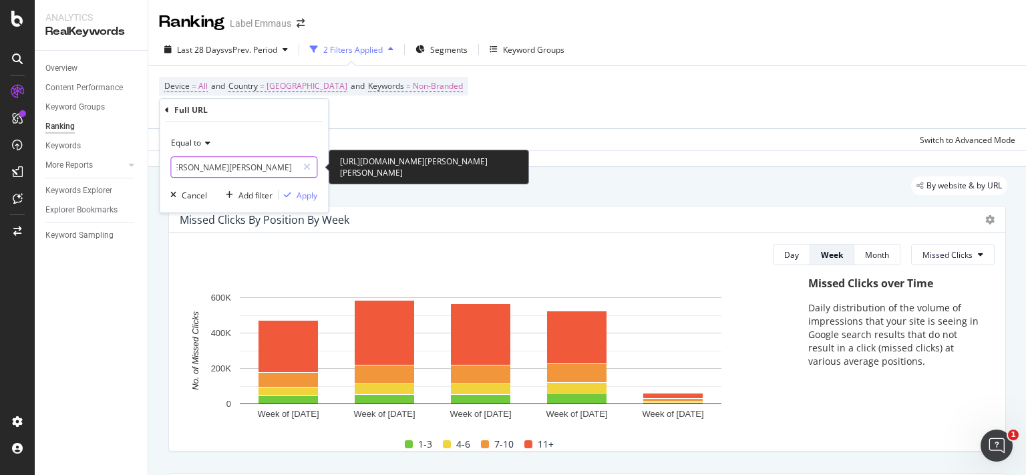
type input "https://www.label-emmaus.co/fr/gant-de-base-ball-franklin-bo-jackson-104141866/"
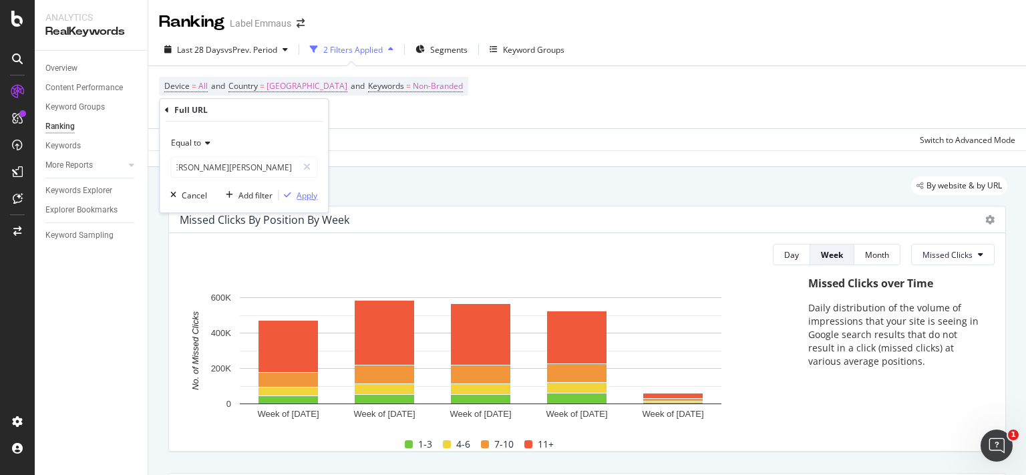
click at [311, 190] on div "Apply" at bounding box center [307, 195] width 21 height 11
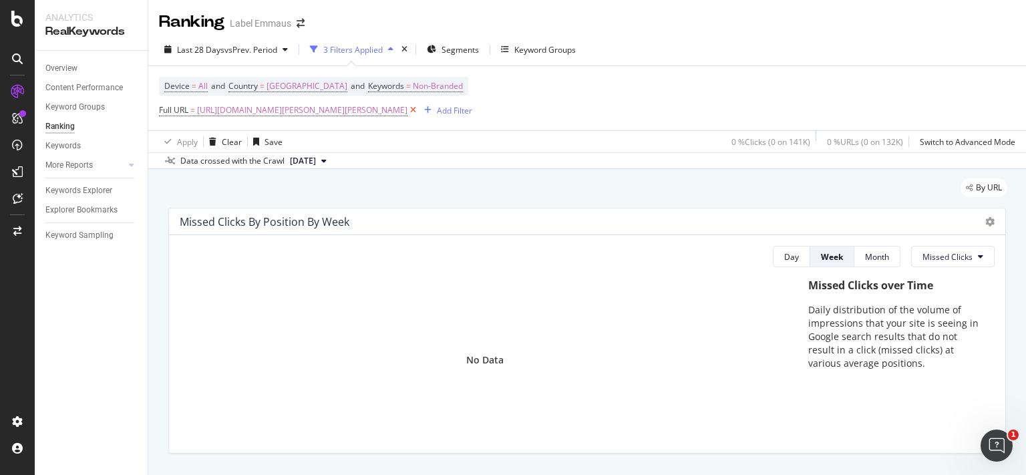
click at [419, 107] on icon at bounding box center [412, 110] width 11 height 13
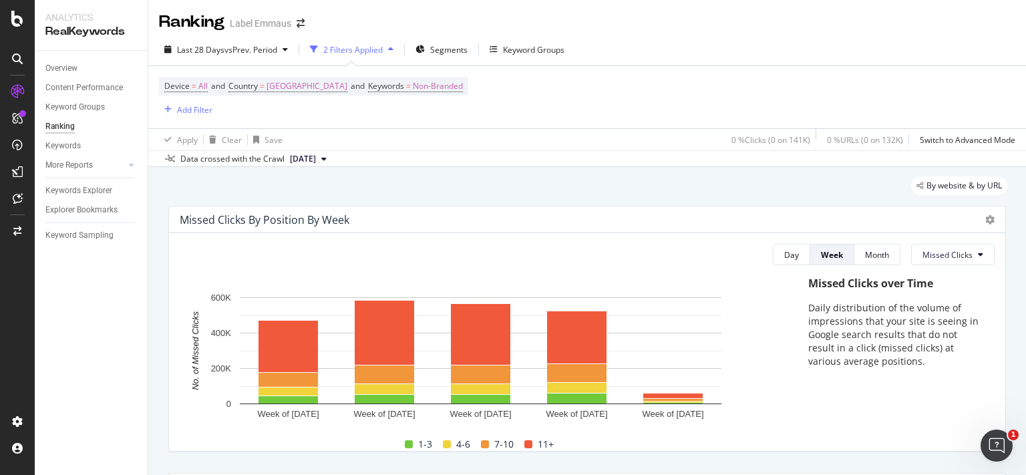
click at [513, 112] on div "Device = All and Country = France and Keywords = Non-Branded Add Filter" at bounding box center [587, 97] width 856 height 62
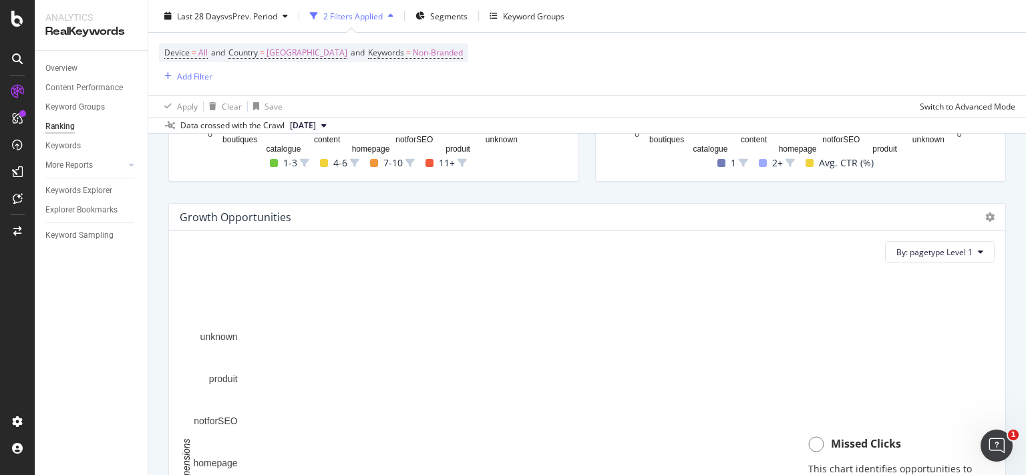
scroll to position [805, 0]
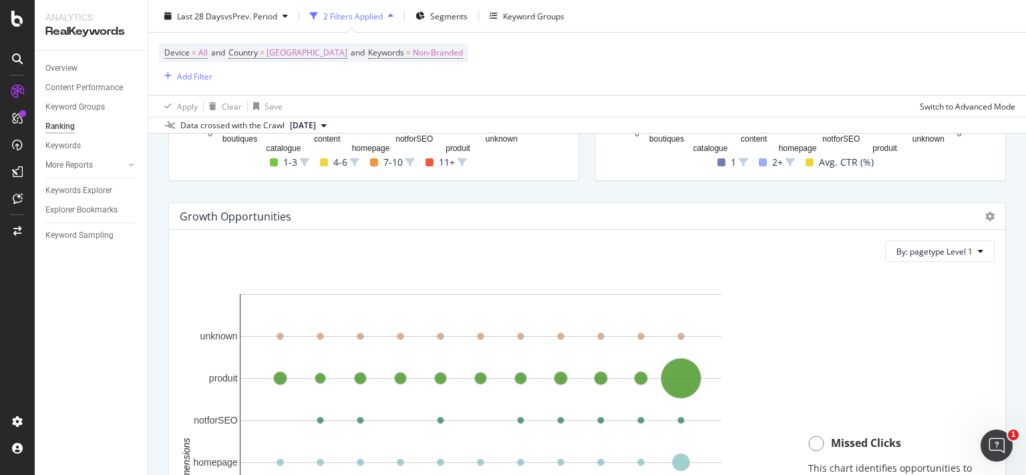
click at [21, 56] on icon at bounding box center [17, 58] width 11 height 11
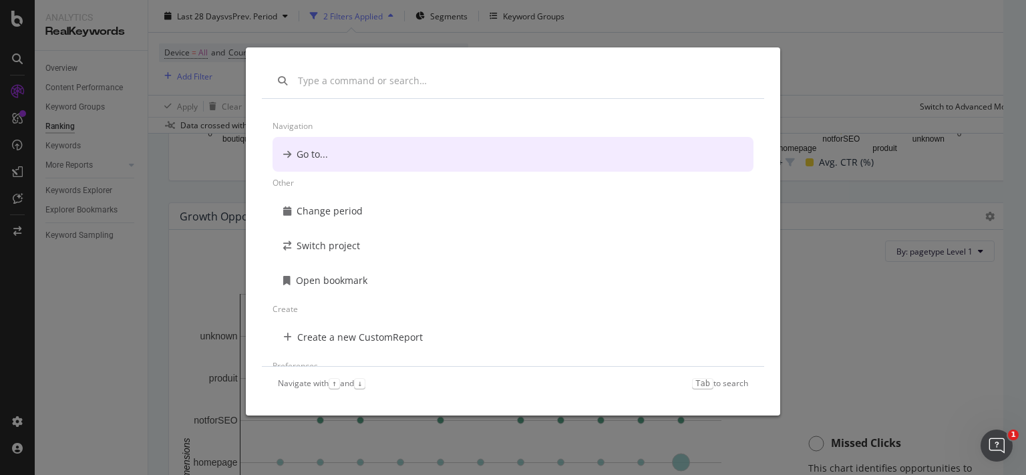
scroll to position [0, 0]
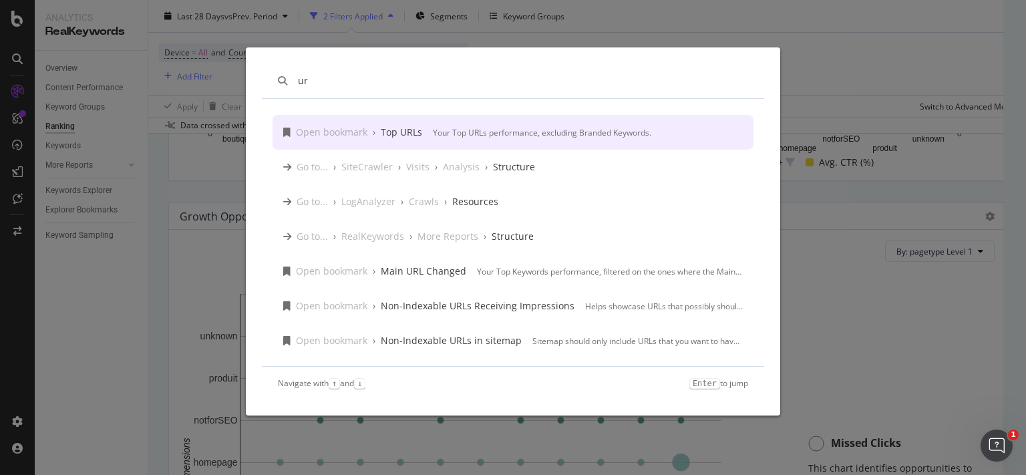
type input "url"
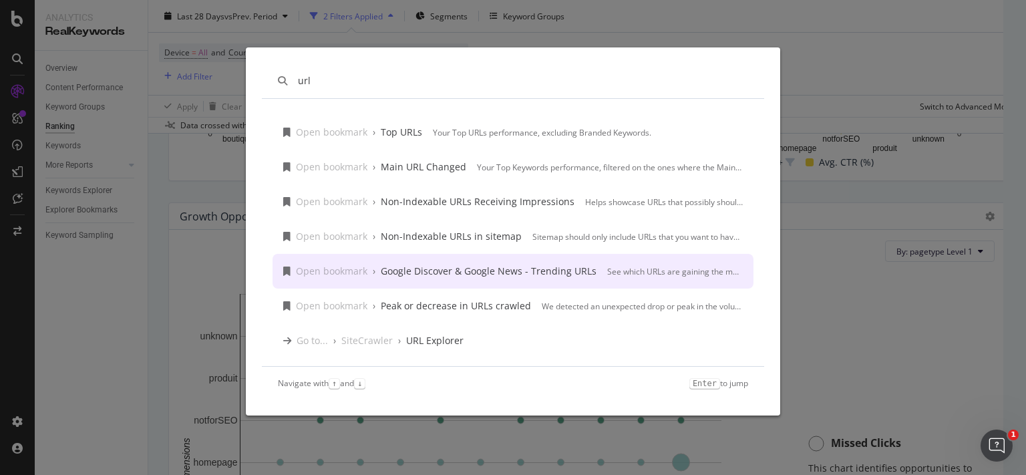
click at [421, 272] on div "Google Discover & Google News - Trending URLs" at bounding box center [489, 270] width 216 height 13
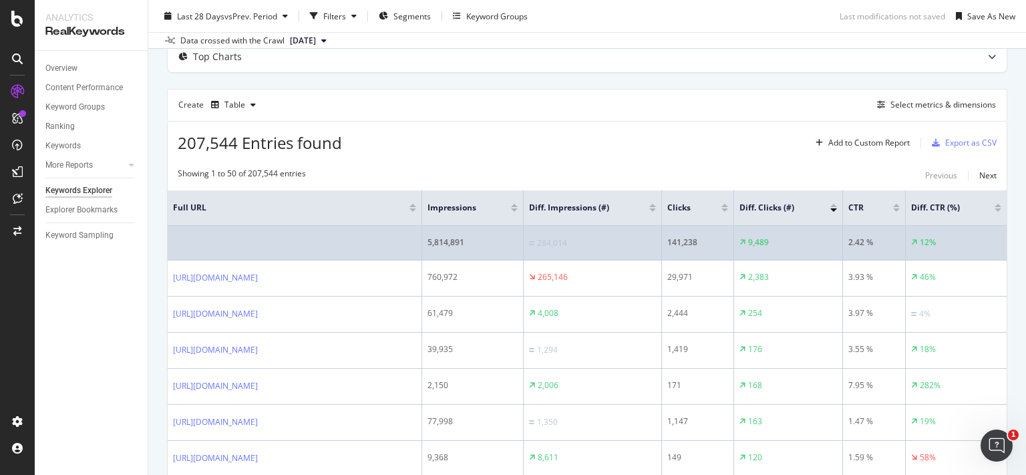
scroll to position [139, 0]
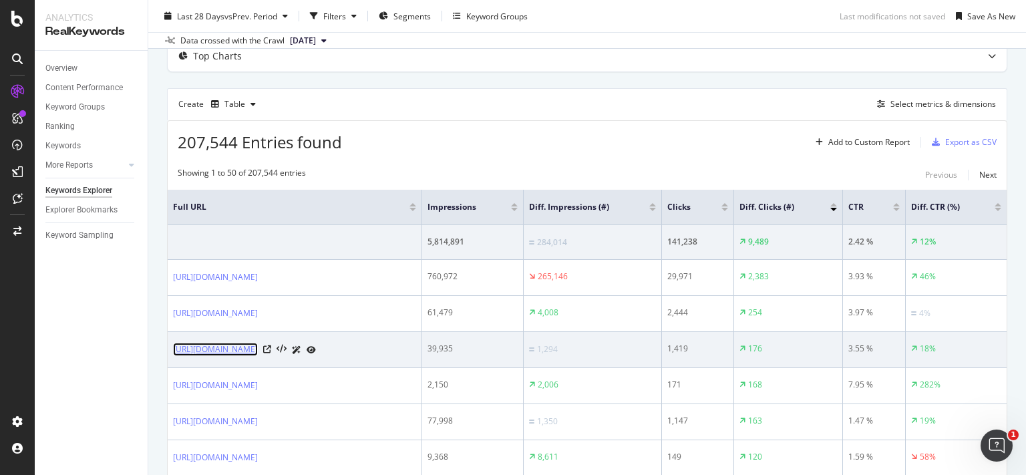
click at [258, 348] on link "[URL][DOMAIN_NAME]" at bounding box center [215, 349] width 85 height 13
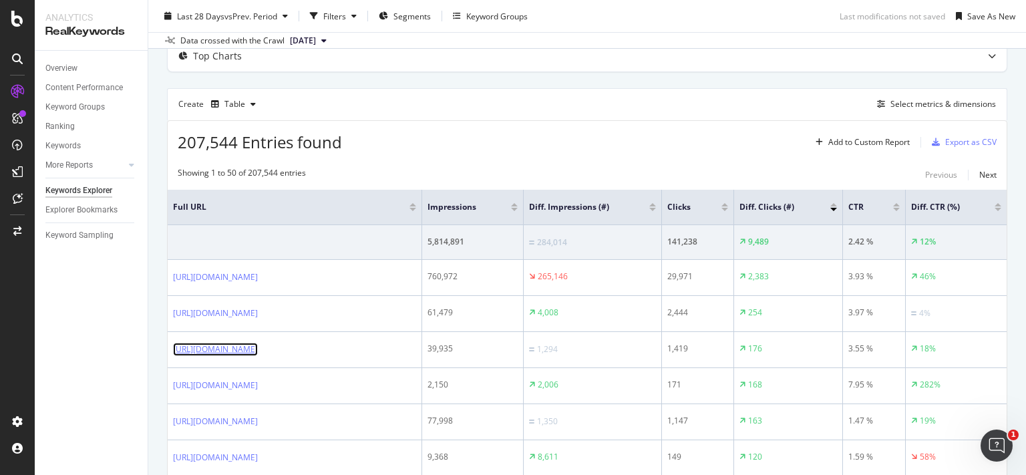
scroll to position [0, 0]
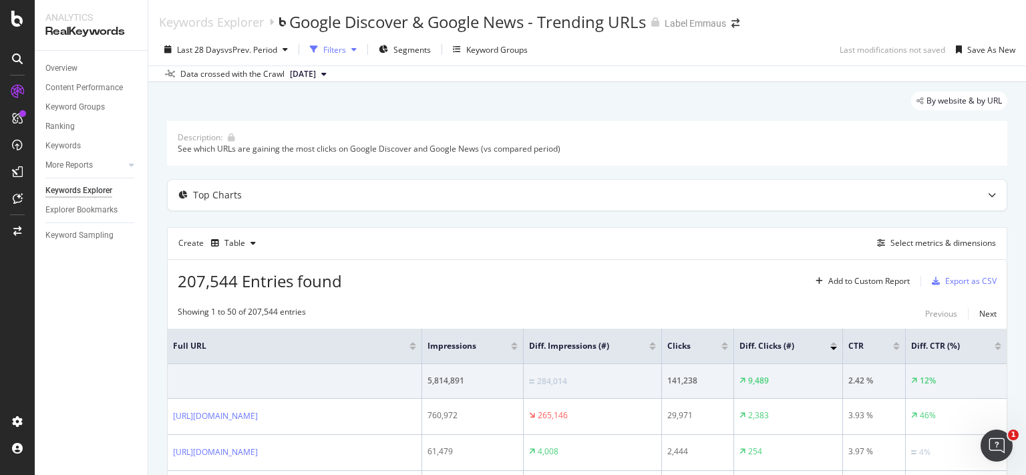
click at [330, 50] on div "Filters" at bounding box center [334, 49] width 23 height 11
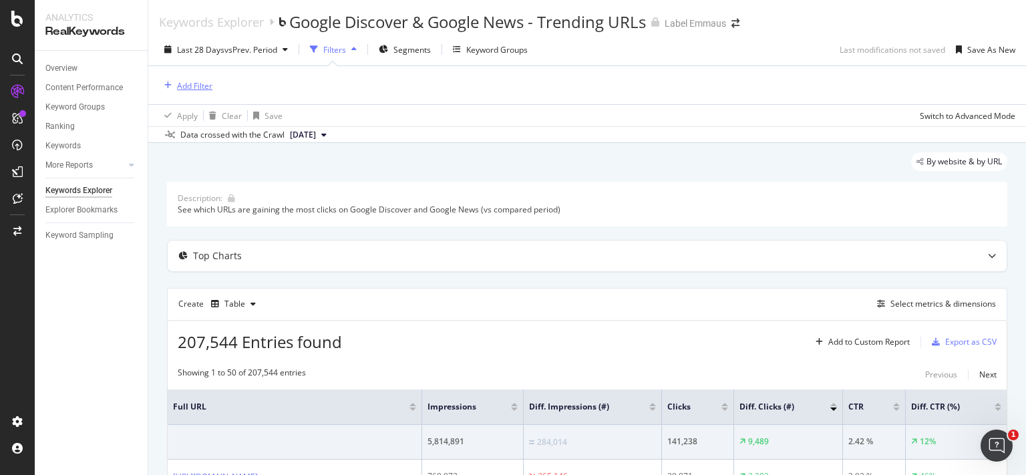
click at [190, 89] on div "Add Filter" at bounding box center [194, 85] width 35 height 11
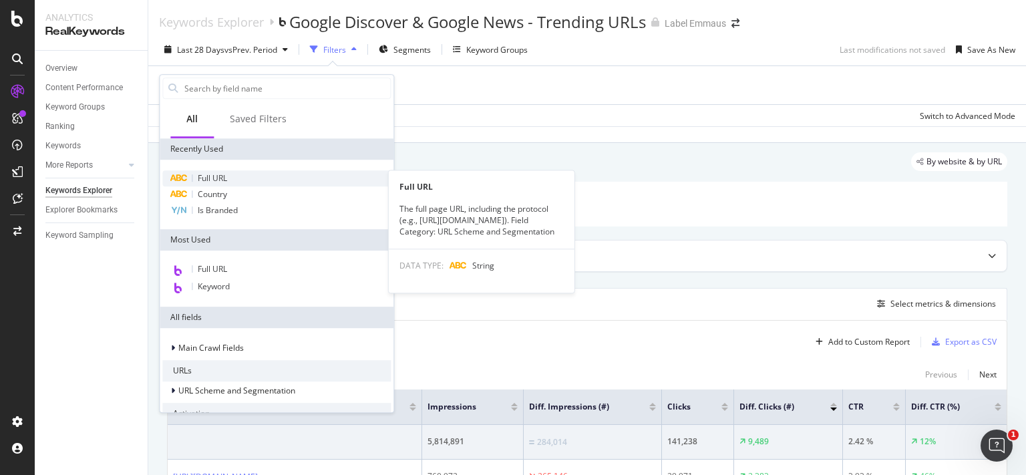
click at [234, 174] on div "Full URL" at bounding box center [276, 178] width 228 height 16
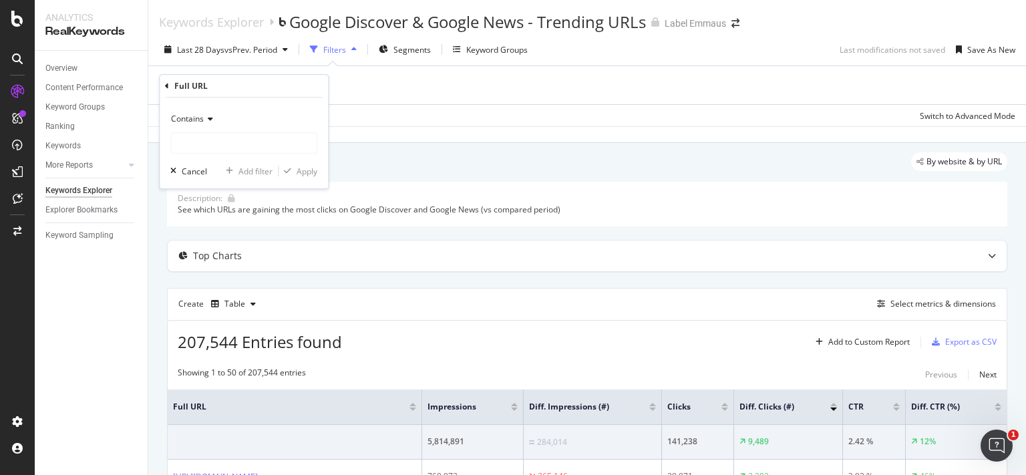
click at [208, 116] on icon at bounding box center [208, 119] width 9 height 8
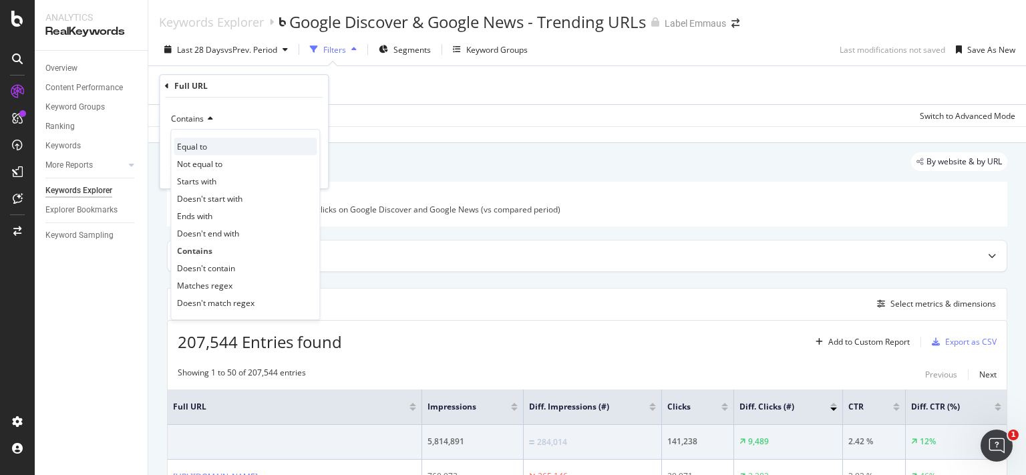
click at [202, 146] on span "Equal to" at bounding box center [192, 146] width 30 height 11
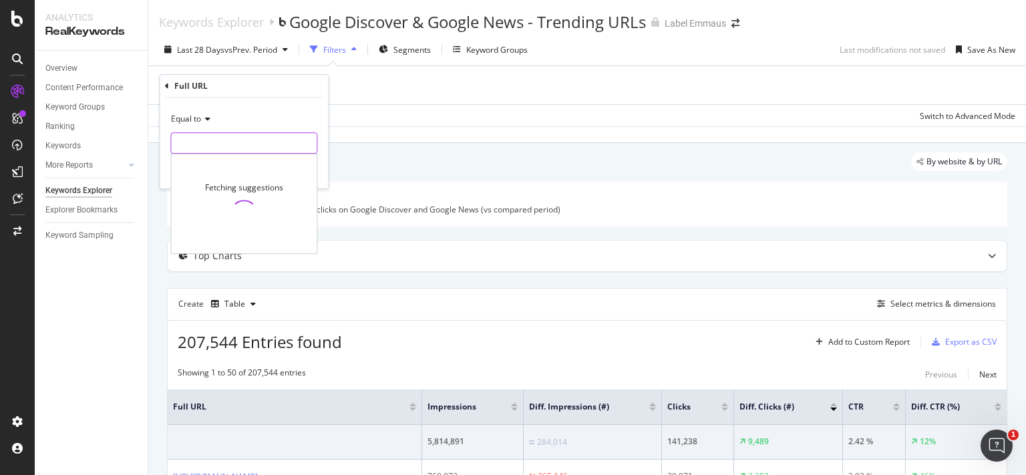
click at [228, 150] on input "text" at bounding box center [244, 142] width 146 height 21
paste input "https://www.label-emmaus.co/fr/gant-de-base-ball-franklin-bo-jackson-104141866/"
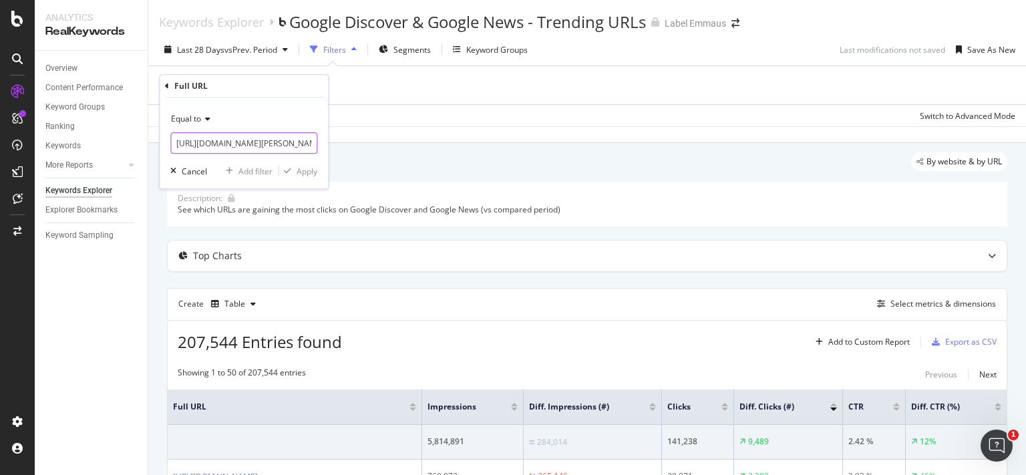
scroll to position [0, 192]
type input "https://www.label-emmaus.co/fr/gant-de-base-ball-franklin-bo-jackson-104141866/"
click at [306, 170] on div "Apply" at bounding box center [307, 171] width 21 height 11
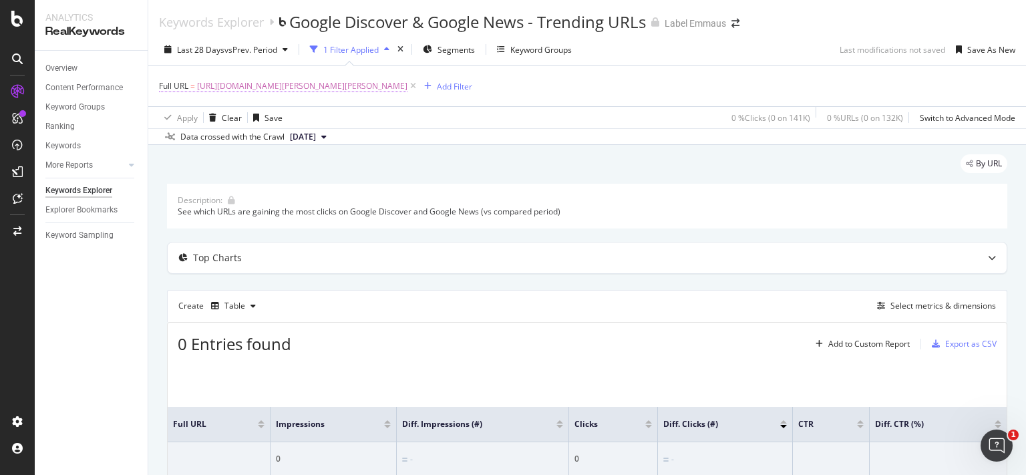
click at [407, 86] on span "https://www.label-emmaus.co/fr/gant-de-base-ball-franklin-bo-jackson-104141866/" at bounding box center [302, 86] width 210 height 19
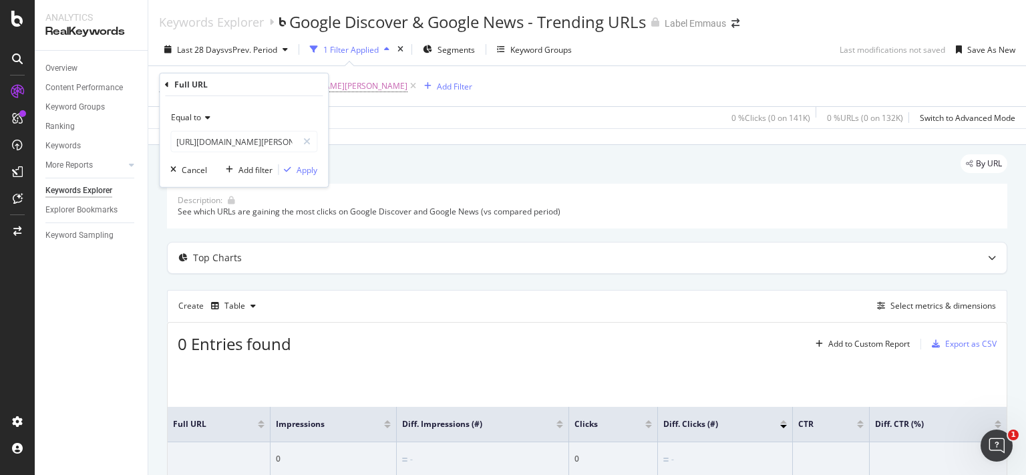
click at [178, 119] on span "Equal to" at bounding box center [186, 117] width 30 height 11
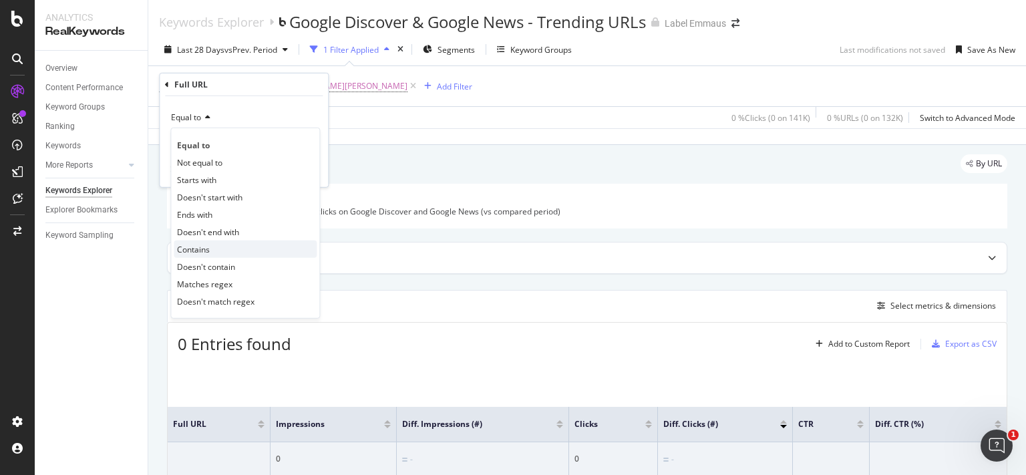
click at [206, 247] on span "Contains" at bounding box center [193, 248] width 33 height 11
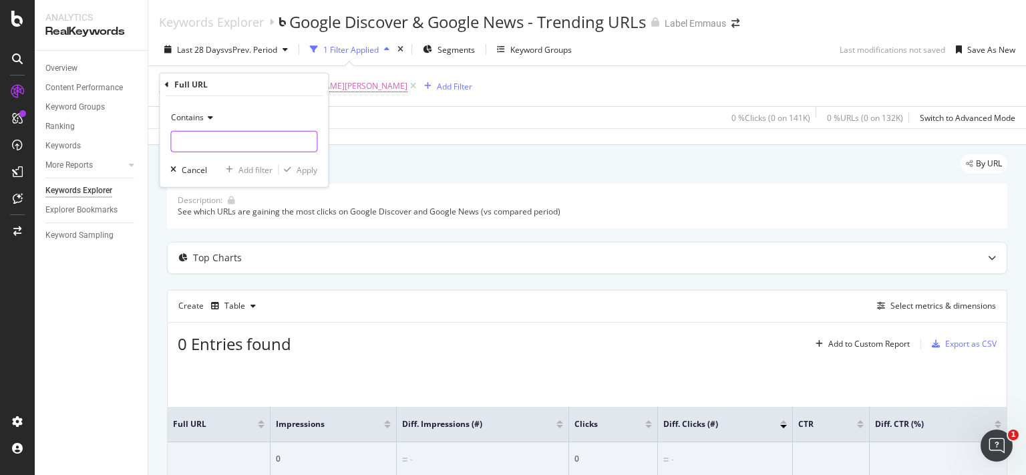
click at [260, 140] on input "text" at bounding box center [244, 141] width 146 height 21
paste input "https://www.label-emmaus.co/fr/gant-de-base-ball-franklin-bo-jackson-104141866/"
type input "gant-de-base-ball-franklin-bo-jackson-104141866/"
click at [287, 170] on icon "button" at bounding box center [287, 170] width 7 height 8
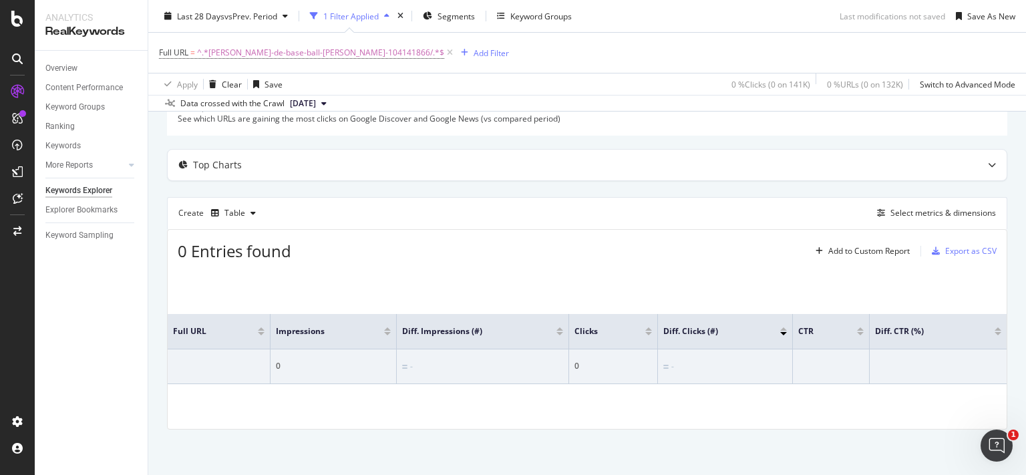
scroll to position [43, 0]
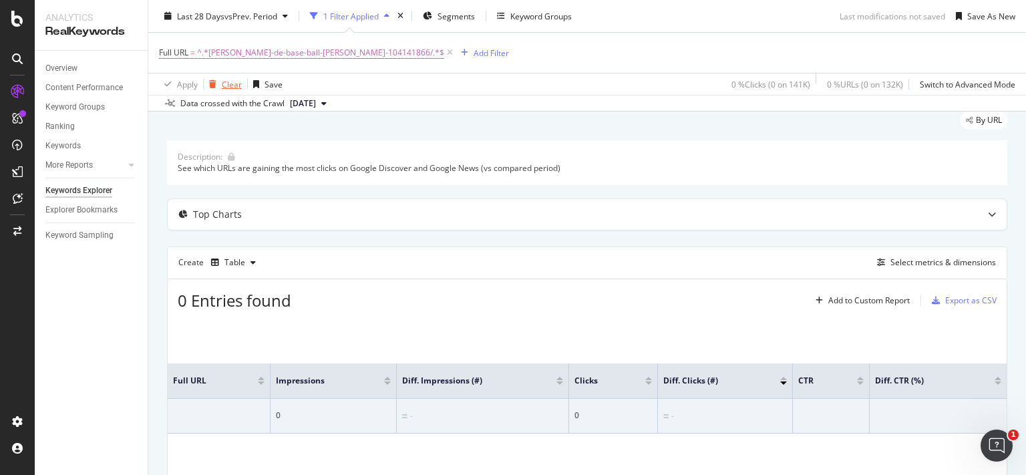
click at [225, 81] on div "Clear" at bounding box center [232, 83] width 20 height 11
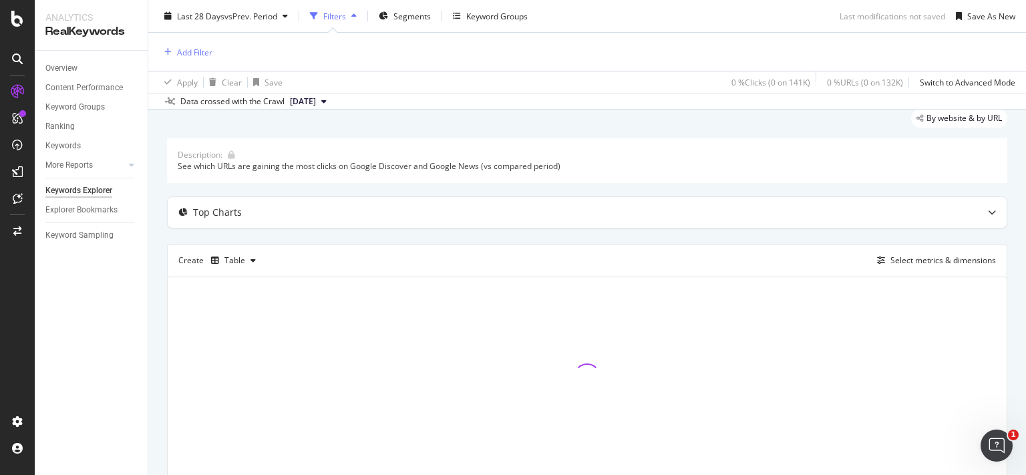
scroll to position [41, 0]
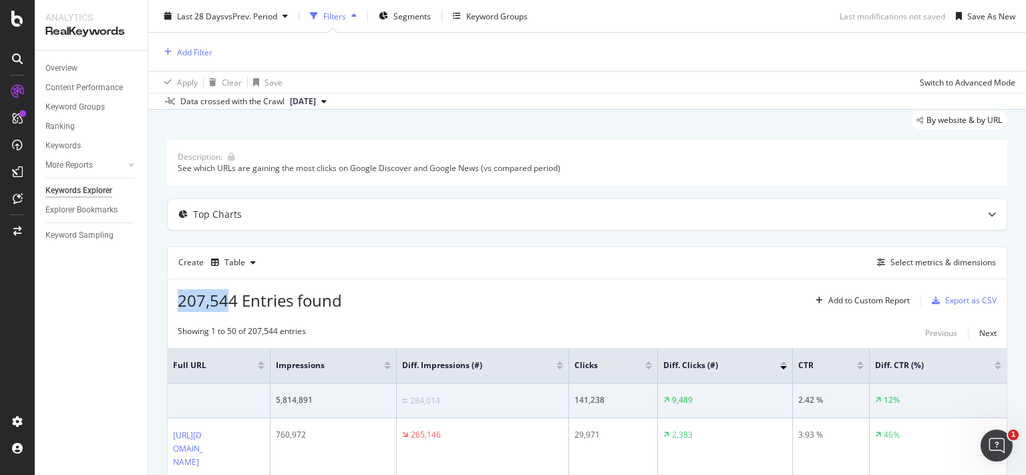
drag, startPoint x: 180, startPoint y: 302, endPoint x: 228, endPoint y: 308, distance: 48.5
click at [228, 308] on span "207,544 Entries found" at bounding box center [260, 300] width 164 height 22
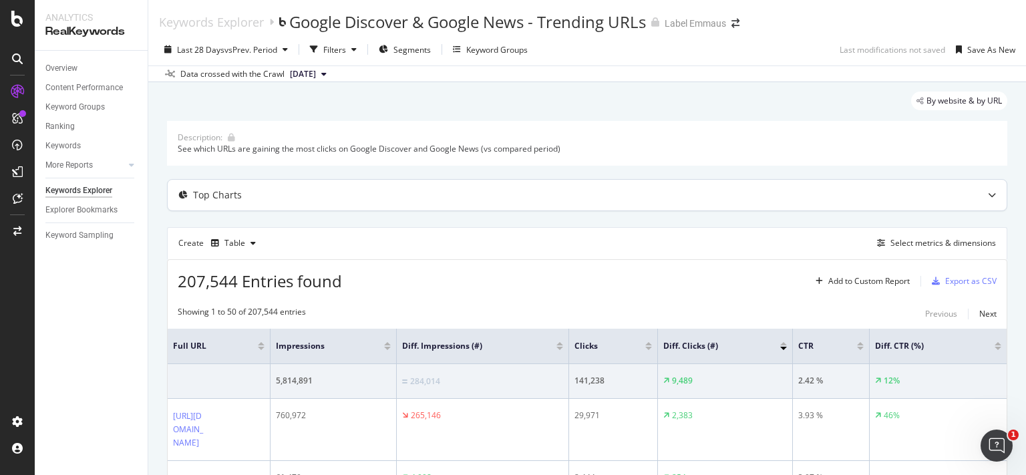
click at [212, 186] on div "Top Charts" at bounding box center [587, 195] width 839 height 31
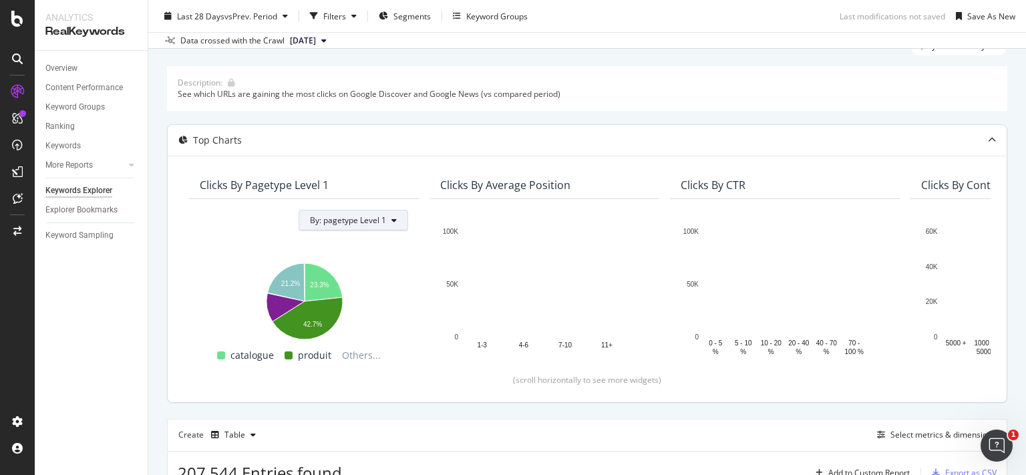
scroll to position [35, 0]
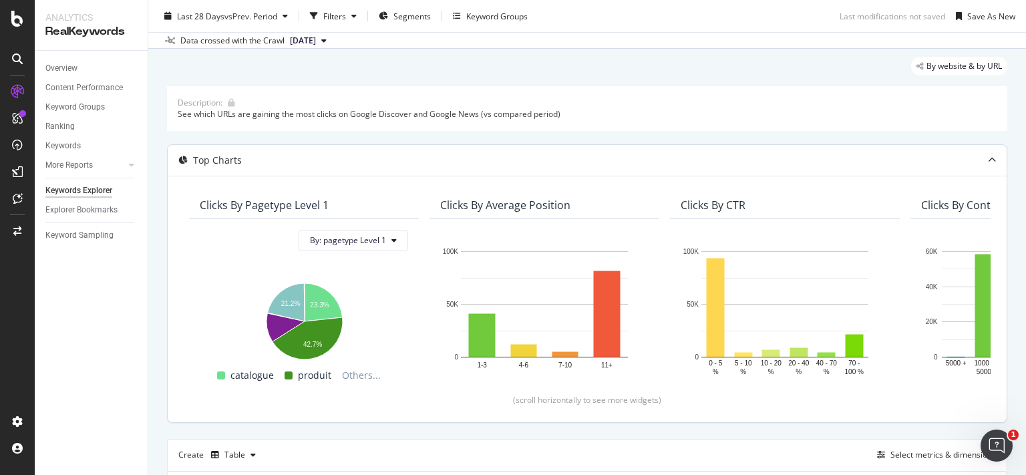
click at [200, 163] on div "Top Charts" at bounding box center [217, 160] width 49 height 13
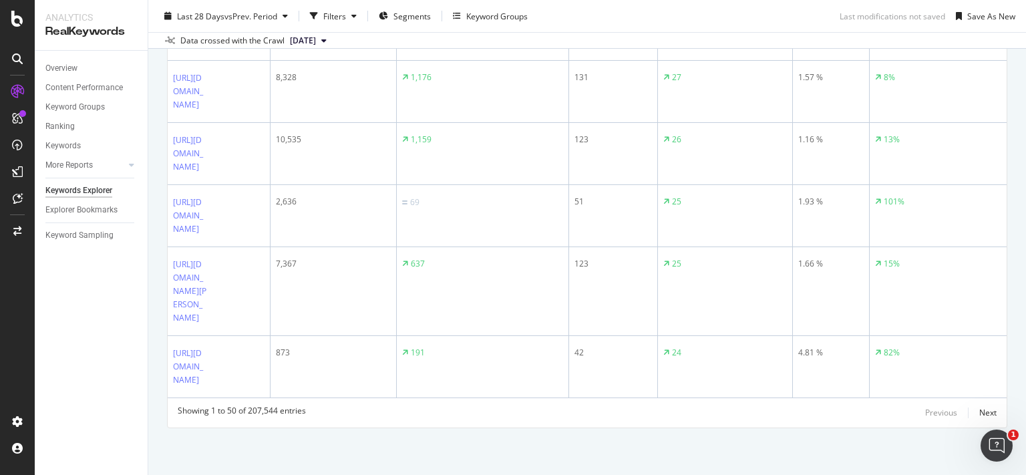
scroll to position [3821, 0]
